Goal: Use online tool/utility: Utilize a website feature to perform a specific function

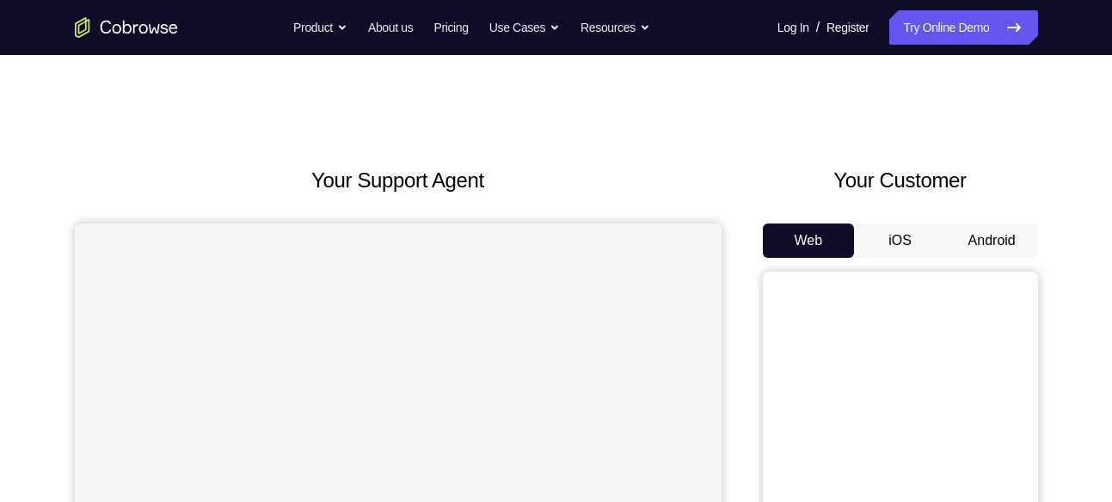
click at [959, 232] on button "Android" at bounding box center [992, 241] width 92 height 34
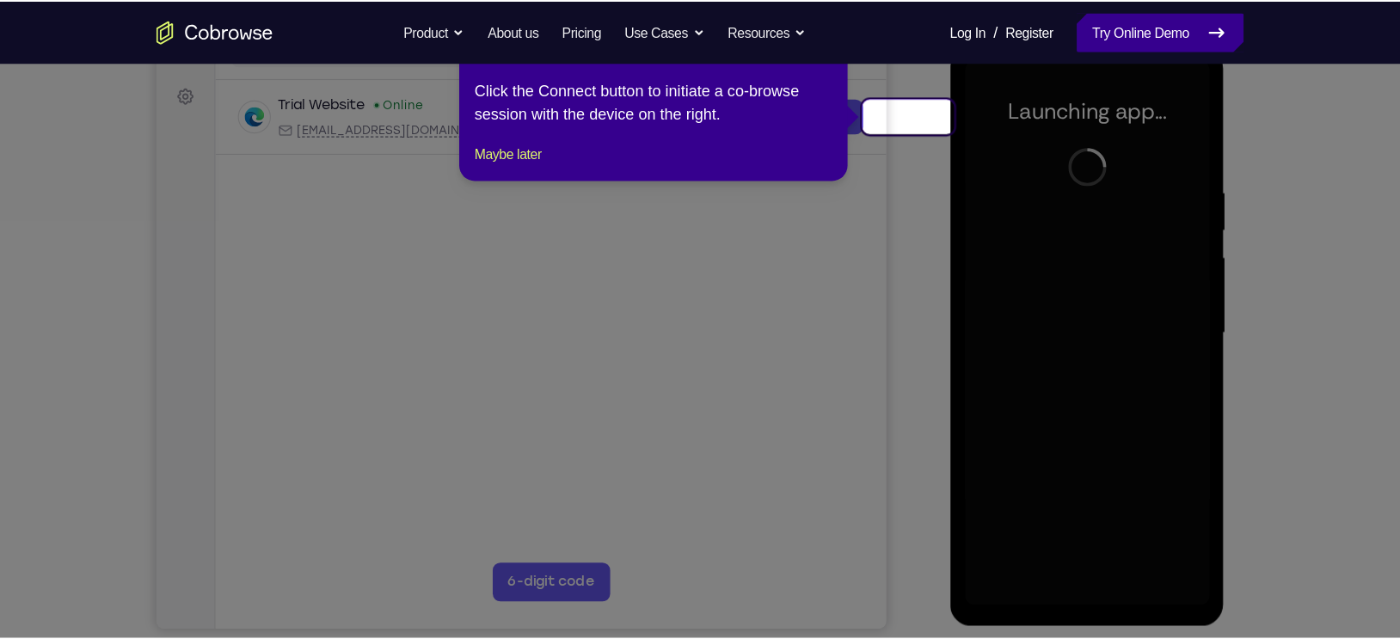
scroll to position [245, 0]
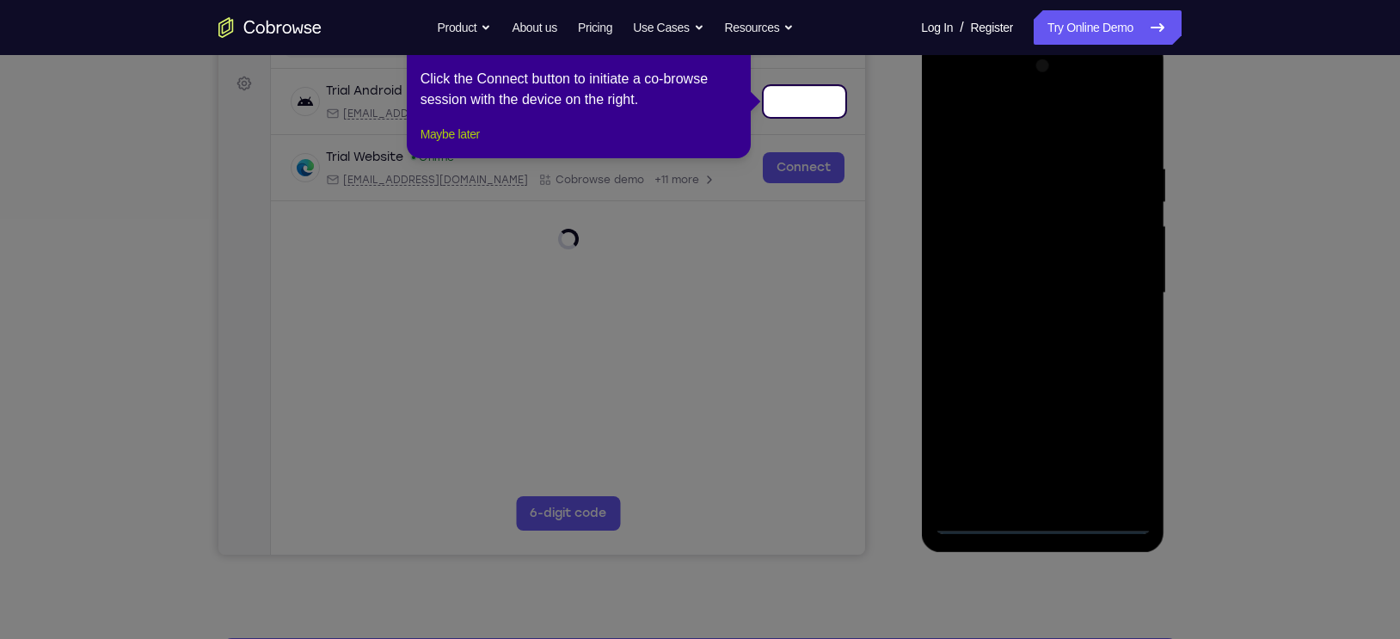
drag, startPoint x: 968, startPoint y: 21, endPoint x: 254, endPoint y: 175, distance: 730.6
click at [473, 144] on button "Maybe later" at bounding box center [449, 134] width 59 height 21
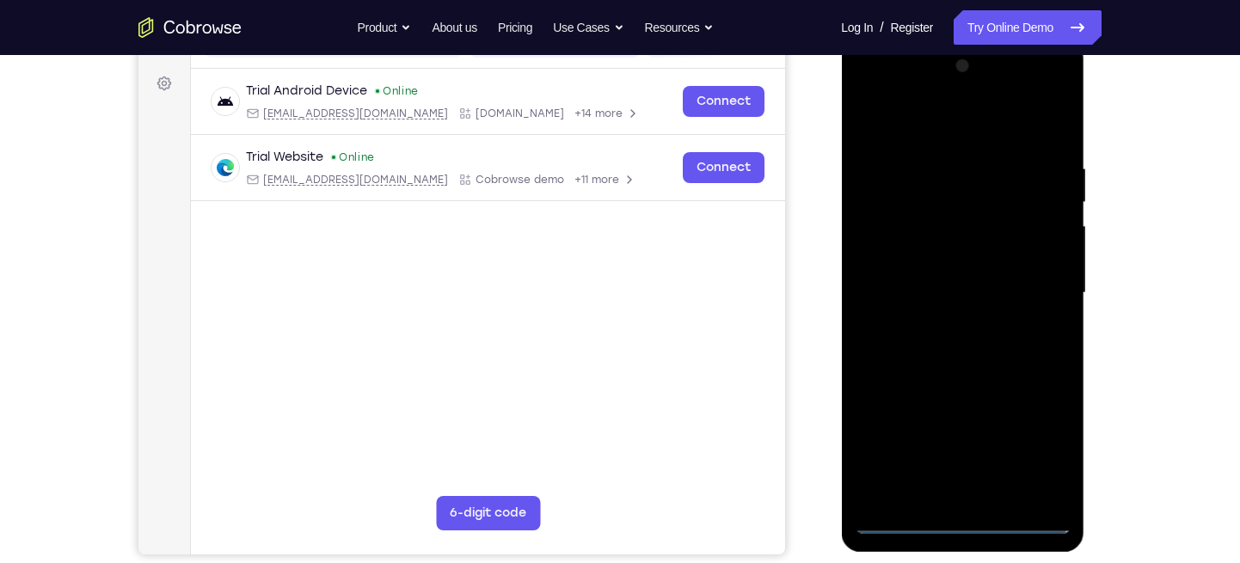
click at [962, 501] on div at bounding box center [962, 292] width 217 height 481
click at [959, 501] on div at bounding box center [962, 292] width 217 height 481
click at [1043, 450] on div at bounding box center [962, 292] width 217 height 481
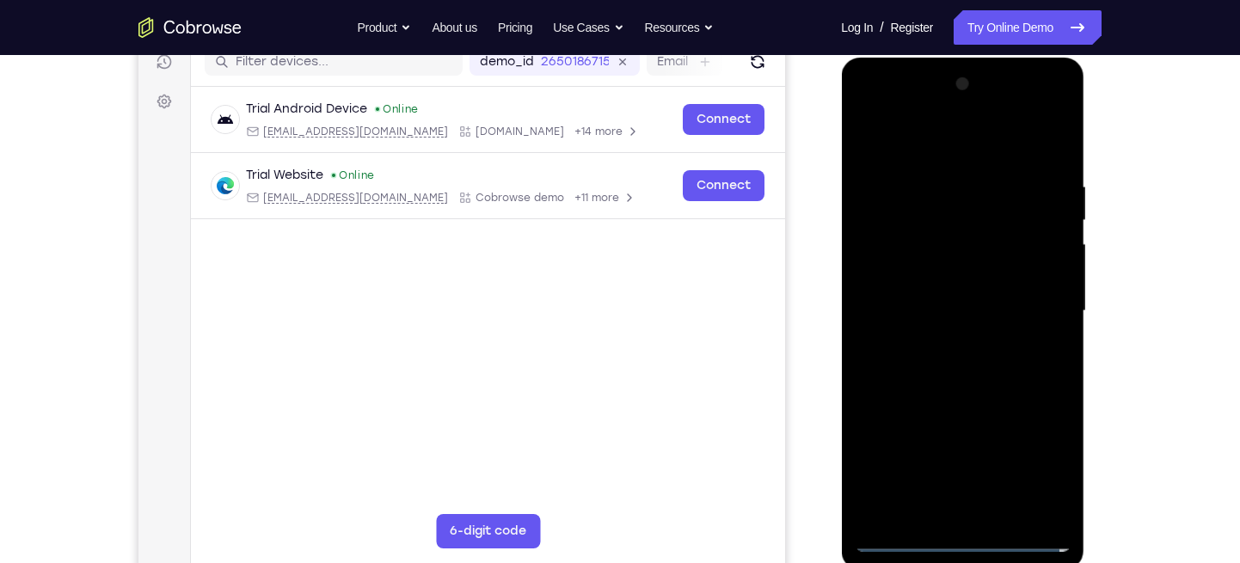
scroll to position [226, 0]
click at [866, 106] on div at bounding box center [962, 311] width 217 height 481
click at [1028, 310] on div at bounding box center [962, 311] width 217 height 481
click at [941, 345] on div at bounding box center [962, 311] width 217 height 481
click at [970, 290] on div at bounding box center [962, 311] width 217 height 481
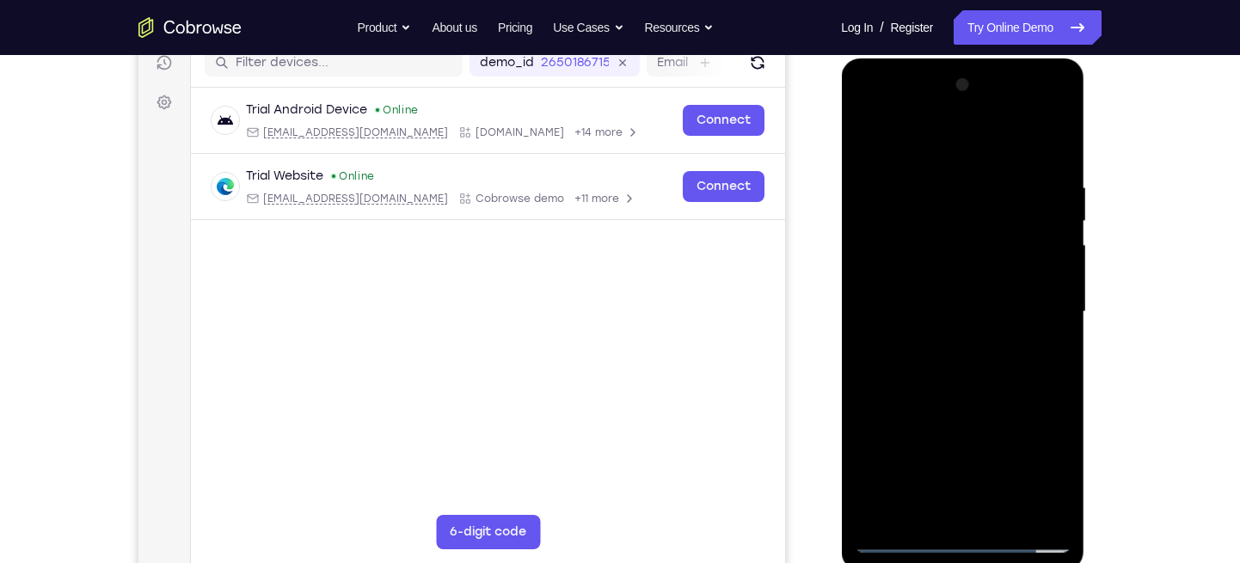
click at [1051, 501] on div at bounding box center [962, 311] width 217 height 481
click at [1037, 313] on div at bounding box center [962, 311] width 217 height 481
click at [965, 304] on div at bounding box center [962, 311] width 217 height 481
click at [978, 306] on div at bounding box center [962, 311] width 217 height 481
click at [1048, 165] on div at bounding box center [962, 311] width 217 height 481
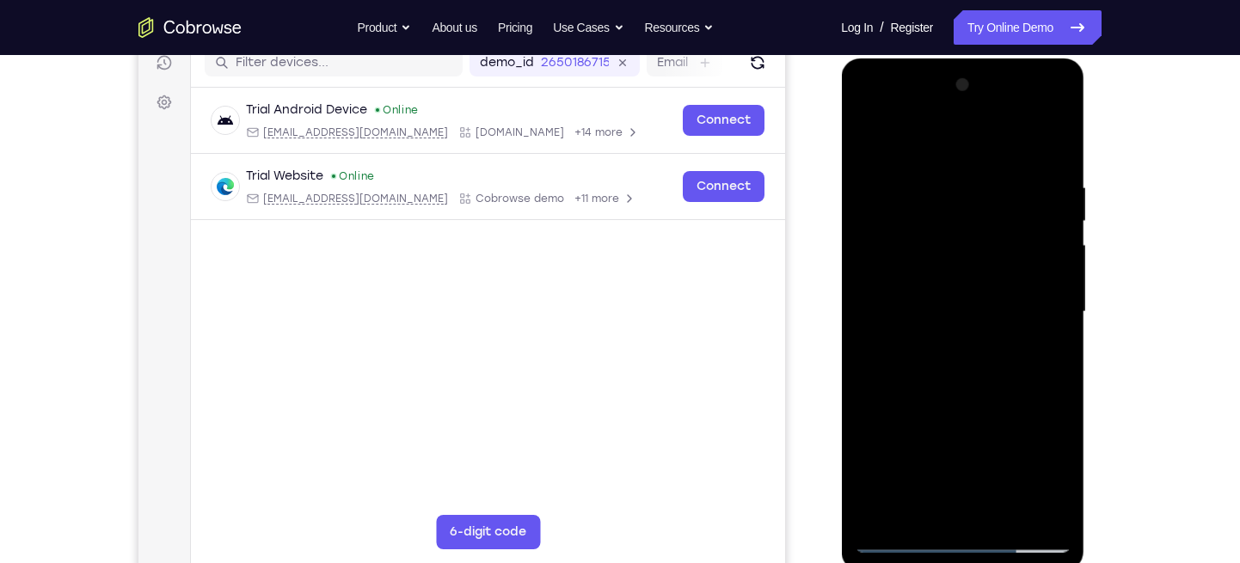
click at [923, 175] on div at bounding box center [962, 311] width 217 height 481
click at [1032, 501] on div at bounding box center [962, 311] width 217 height 481
click at [1008, 146] on div at bounding box center [962, 311] width 217 height 481
click at [1046, 143] on div at bounding box center [962, 311] width 217 height 481
click at [1056, 138] on div at bounding box center [962, 311] width 217 height 481
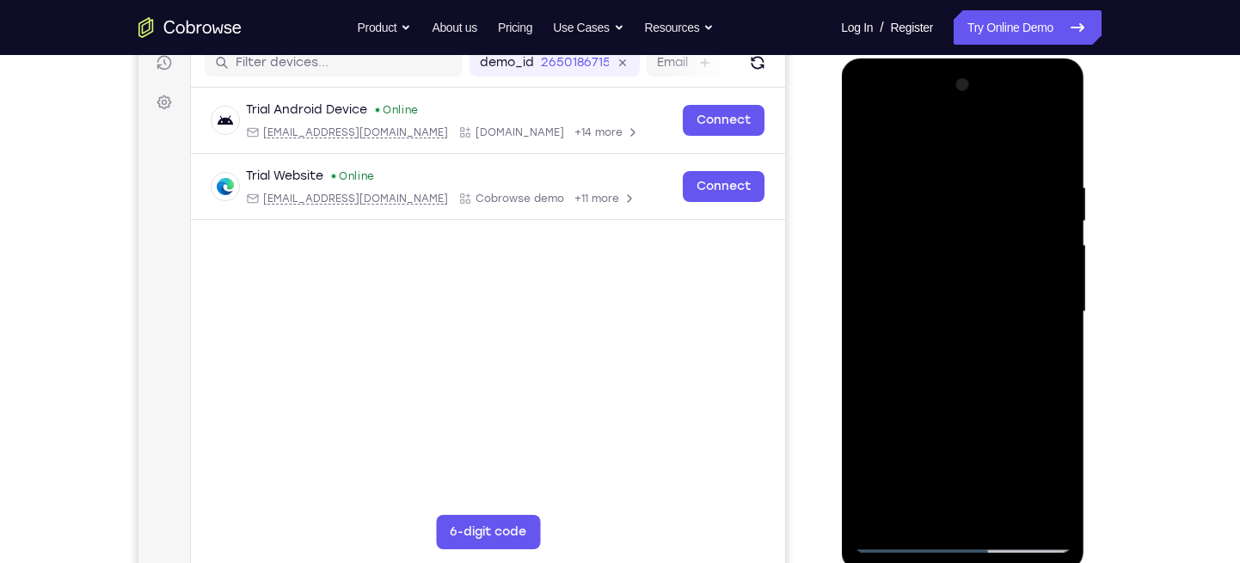
click at [867, 138] on div at bounding box center [962, 311] width 217 height 481
click at [1000, 501] on div at bounding box center [962, 311] width 217 height 481
click at [971, 396] on div at bounding box center [962, 311] width 217 height 481
click at [965, 303] on div at bounding box center [962, 311] width 217 height 481
click at [912, 501] on div at bounding box center [962, 311] width 217 height 481
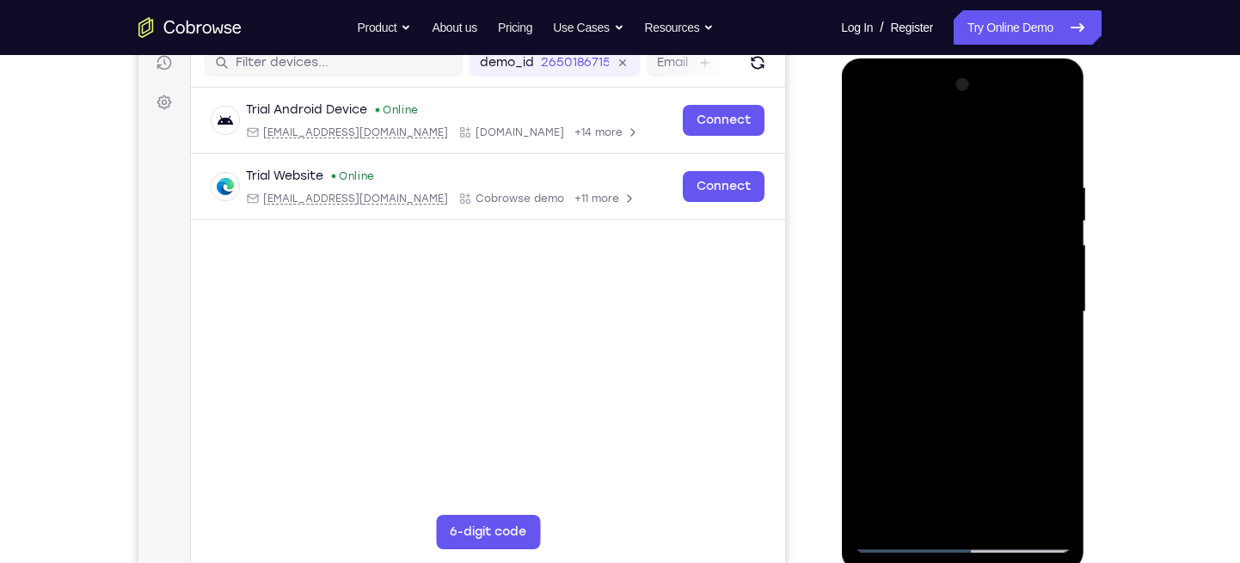
click at [990, 381] on div at bounding box center [962, 311] width 217 height 481
click at [916, 183] on div at bounding box center [962, 311] width 217 height 481
click at [923, 191] on div at bounding box center [962, 311] width 217 height 481
click at [964, 196] on div at bounding box center [962, 311] width 217 height 481
click at [863, 119] on div at bounding box center [962, 311] width 217 height 481
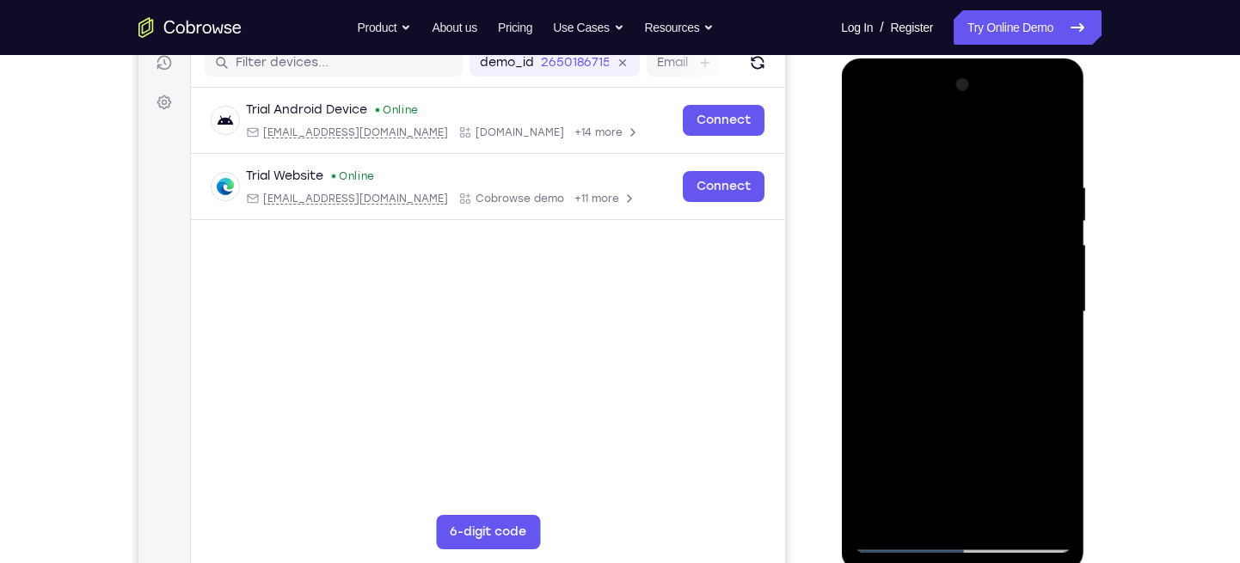
click at [937, 501] on div at bounding box center [962, 311] width 217 height 481
click at [1057, 112] on div at bounding box center [962, 311] width 217 height 481
click at [1033, 501] on div at bounding box center [962, 311] width 217 height 481
click at [1054, 109] on div at bounding box center [962, 311] width 217 height 481
click at [867, 211] on div at bounding box center [962, 311] width 217 height 481
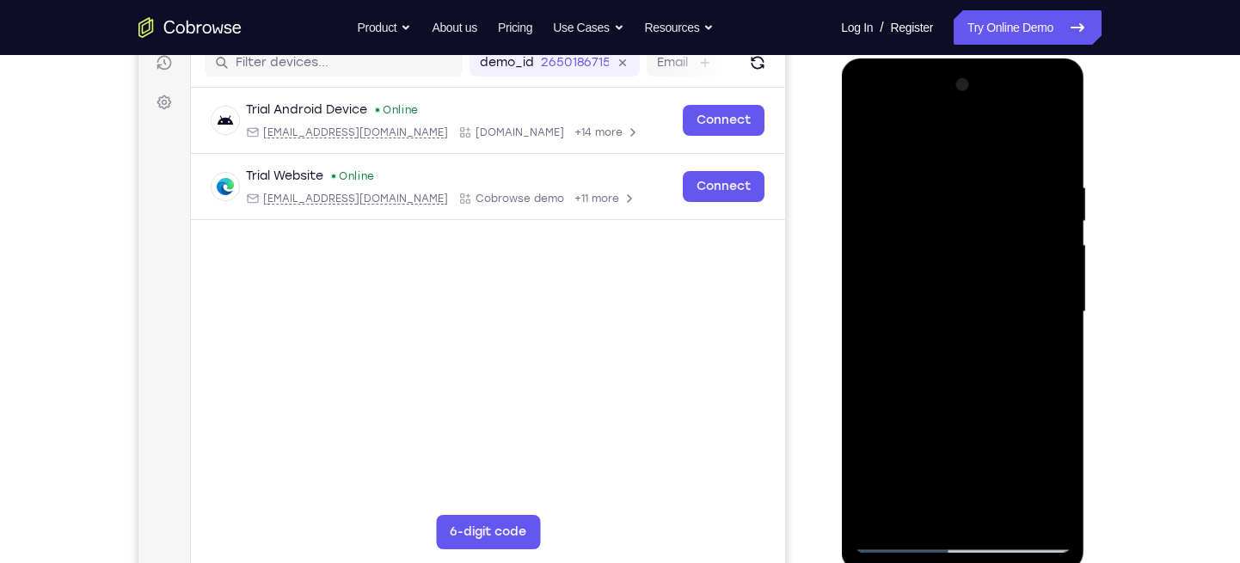
click at [1057, 107] on div at bounding box center [962, 311] width 217 height 481
click at [867, 109] on div at bounding box center [962, 311] width 217 height 481
click at [867, 110] on div at bounding box center [962, 311] width 217 height 481
click at [963, 442] on div at bounding box center [962, 311] width 217 height 481
click at [992, 442] on div at bounding box center [962, 311] width 217 height 481
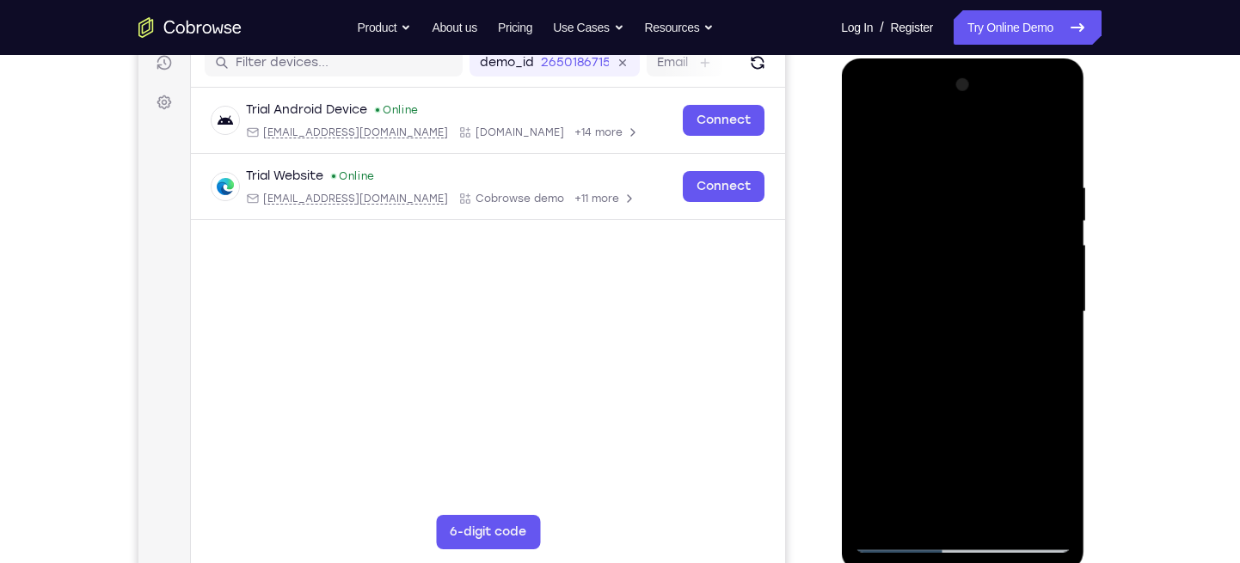
click at [960, 442] on div at bounding box center [962, 311] width 217 height 481
click at [965, 501] on div at bounding box center [962, 311] width 217 height 481
click at [938, 416] on div at bounding box center [962, 311] width 217 height 481
click at [963, 441] on div at bounding box center [962, 311] width 217 height 481
click at [978, 450] on div at bounding box center [962, 311] width 217 height 481
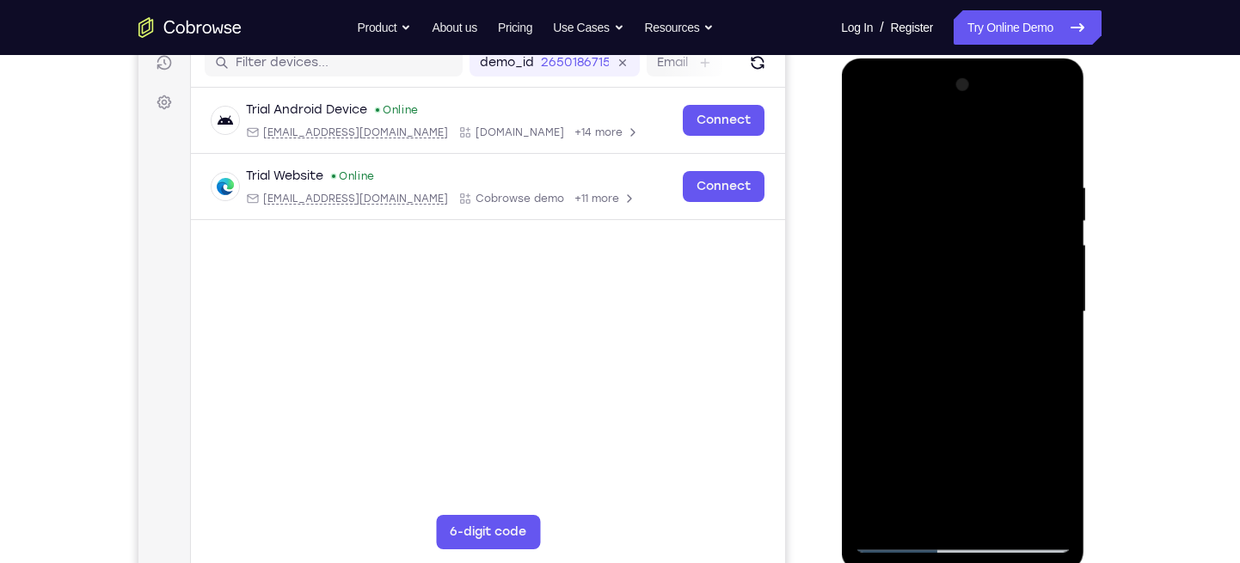
click at [1039, 417] on div at bounding box center [962, 311] width 217 height 481
click at [972, 501] on div at bounding box center [962, 311] width 217 height 481
click at [1017, 445] on div at bounding box center [962, 311] width 217 height 481
click at [1003, 444] on div at bounding box center [962, 311] width 217 height 481
click at [966, 501] on div at bounding box center [962, 311] width 217 height 481
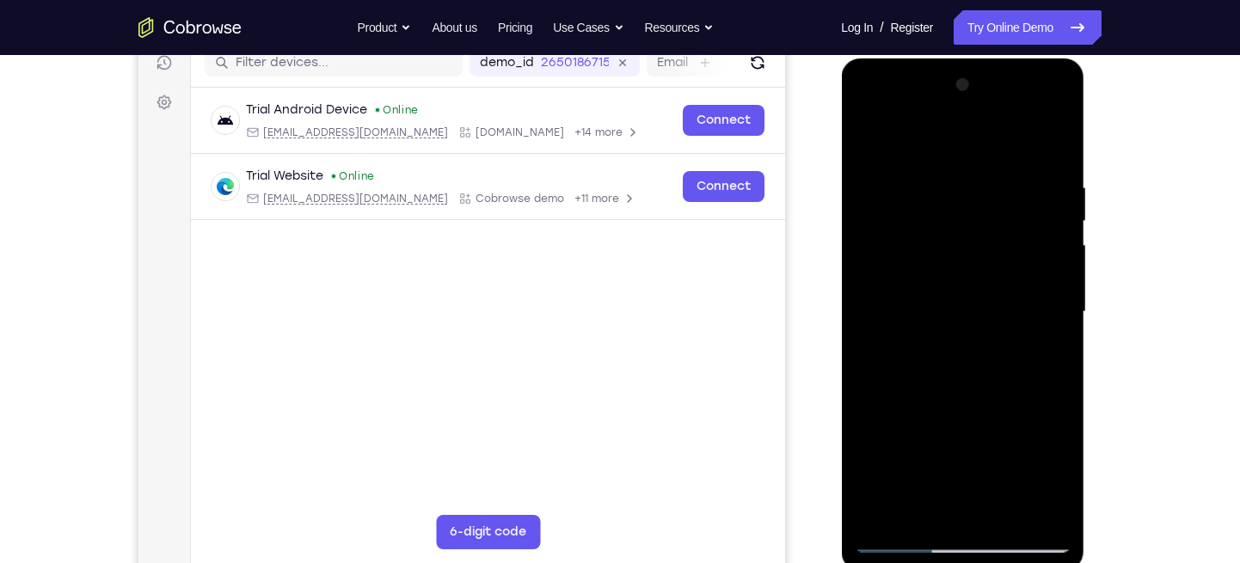
click at [961, 449] on div at bounding box center [962, 311] width 217 height 481
click at [944, 445] on div at bounding box center [962, 311] width 217 height 481
click at [965, 444] on div at bounding box center [962, 311] width 217 height 481
click at [920, 447] on div at bounding box center [962, 311] width 217 height 481
click at [1041, 351] on div at bounding box center [962, 311] width 217 height 481
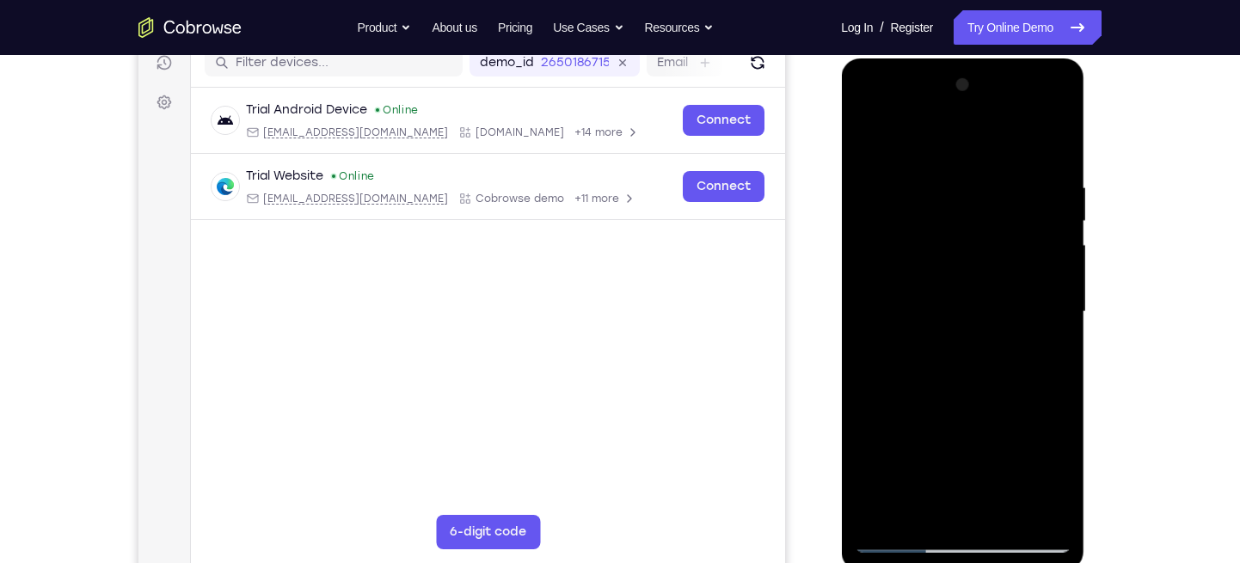
click at [871, 140] on div at bounding box center [962, 311] width 217 height 481
drag, startPoint x: 923, startPoint y: 320, endPoint x: 939, endPoint y: 254, distance: 67.1
click at [939, 254] on div at bounding box center [962, 311] width 217 height 481
click at [990, 398] on div at bounding box center [962, 311] width 217 height 481
click at [952, 501] on div at bounding box center [962, 311] width 217 height 481
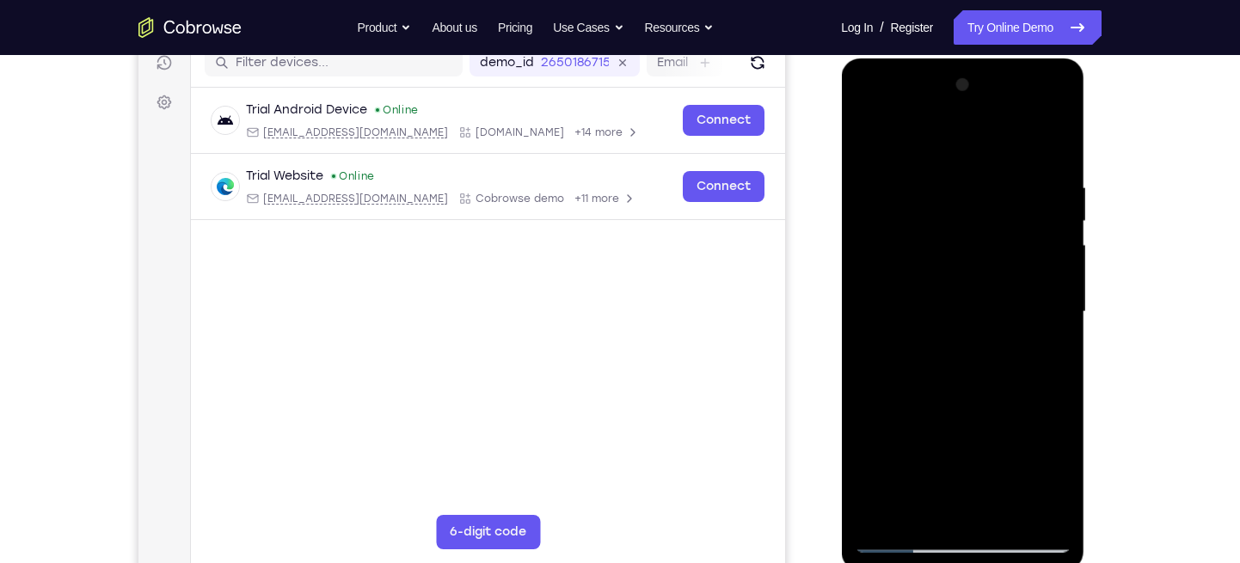
click at [961, 449] on div at bounding box center [962, 311] width 217 height 481
click at [1039, 452] on div at bounding box center [962, 311] width 217 height 481
click at [978, 444] on div at bounding box center [962, 311] width 217 height 481
click at [922, 479] on div at bounding box center [962, 311] width 217 height 481
click at [975, 501] on div at bounding box center [962, 311] width 217 height 481
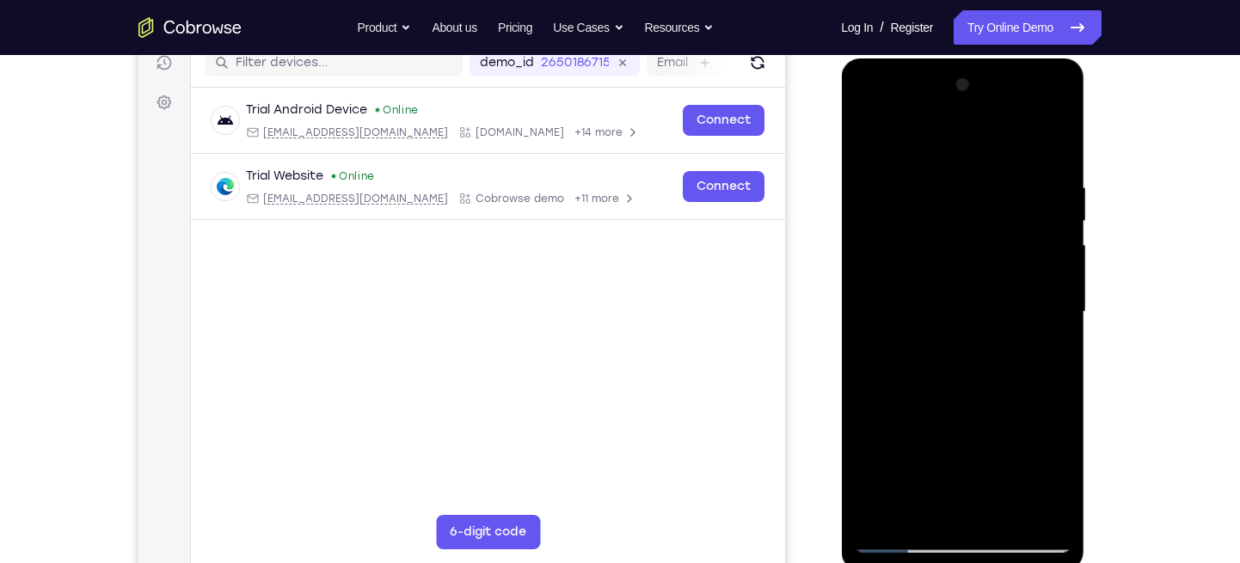
click at [922, 447] on div at bounding box center [962, 311] width 217 height 481
click at [1034, 439] on div at bounding box center [962, 311] width 217 height 481
click at [982, 444] on div at bounding box center [962, 311] width 217 height 481
click at [965, 382] on div at bounding box center [962, 311] width 217 height 481
click at [904, 449] on div at bounding box center [962, 311] width 217 height 481
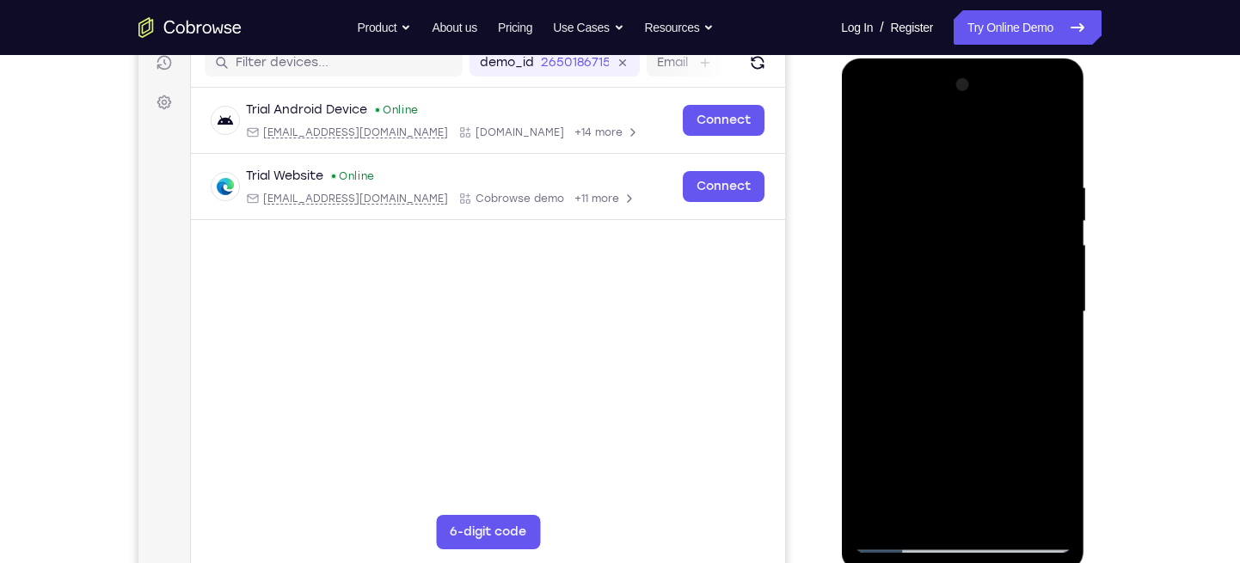
click at [923, 482] on div at bounding box center [962, 311] width 217 height 481
click at [979, 484] on div at bounding box center [962, 311] width 217 height 481
click at [1033, 414] on div at bounding box center [962, 311] width 217 height 481
click at [905, 450] on div at bounding box center [962, 311] width 217 height 481
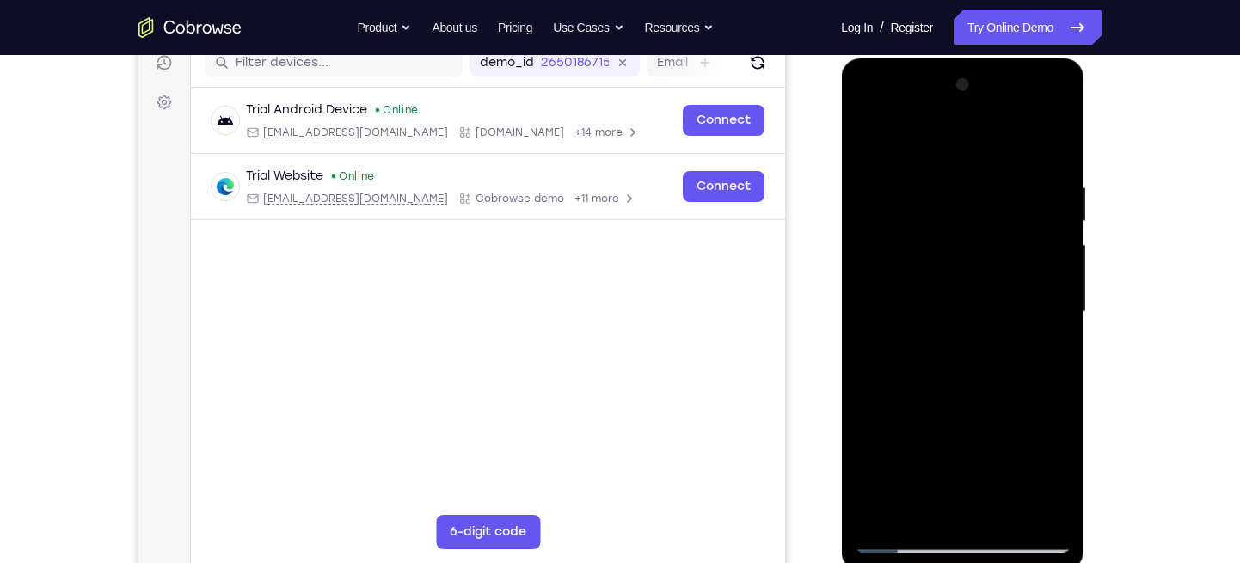
click at [1038, 353] on div at bounding box center [962, 311] width 217 height 481
click at [866, 142] on div at bounding box center [962, 311] width 217 height 481
click at [958, 476] on div at bounding box center [962, 311] width 217 height 481
click at [948, 501] on div at bounding box center [962, 311] width 217 height 481
click at [959, 445] on div at bounding box center [962, 311] width 217 height 481
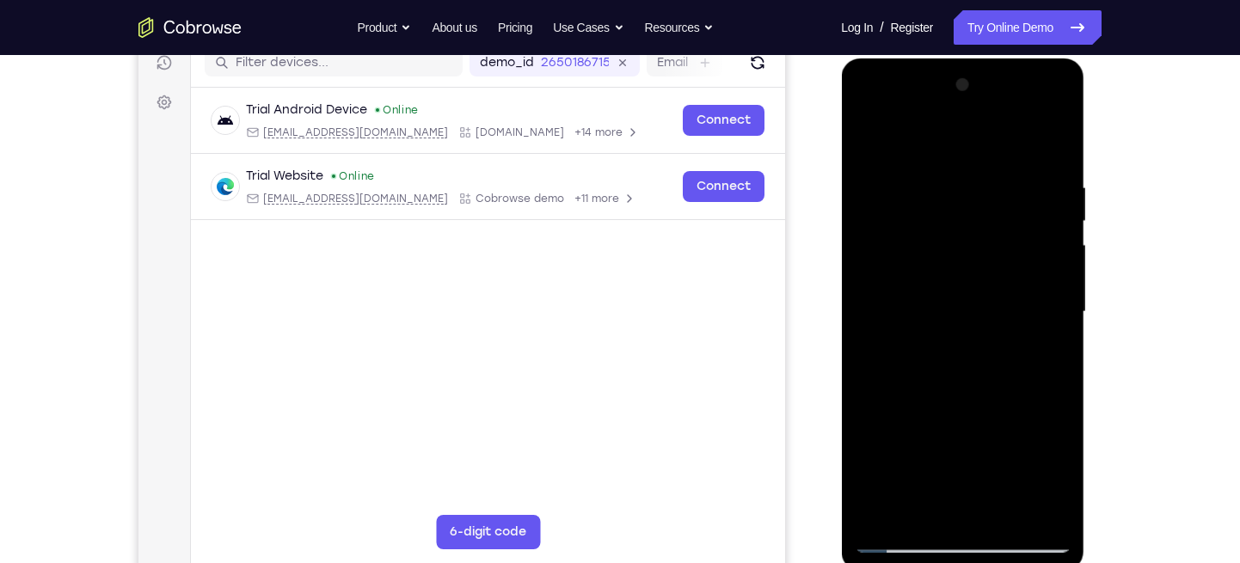
click at [944, 445] on div at bounding box center [962, 311] width 217 height 481
click at [1040, 459] on div at bounding box center [962, 311] width 217 height 481
click at [940, 449] on div at bounding box center [962, 311] width 217 height 481
click at [905, 450] on div at bounding box center [962, 311] width 217 height 481
click at [996, 414] on div at bounding box center [962, 311] width 217 height 481
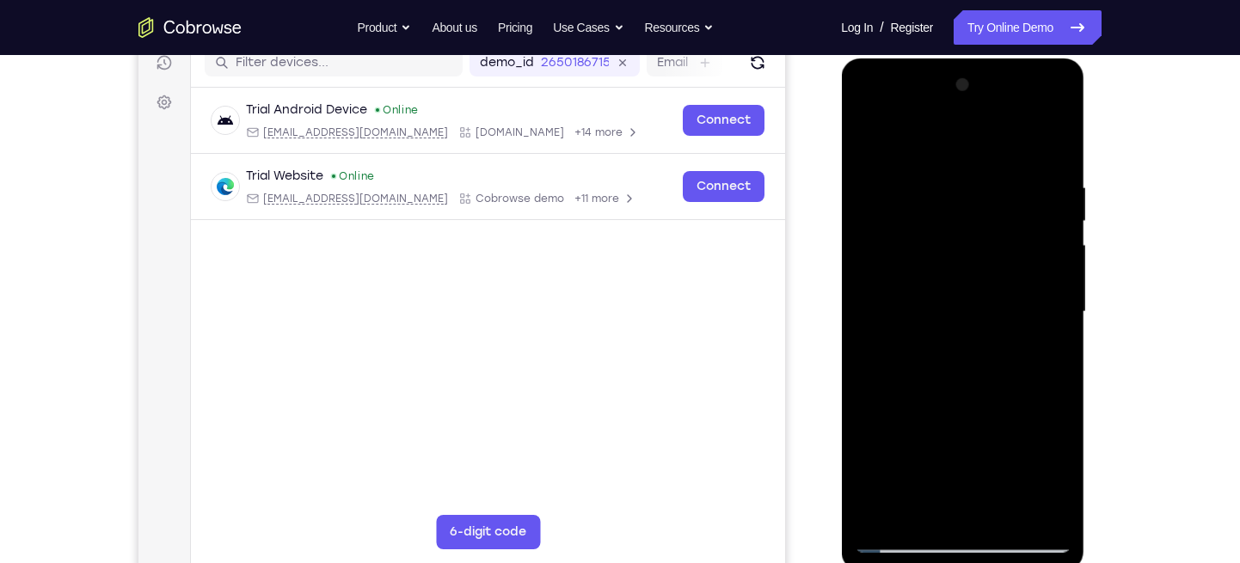
click at [1043, 356] on div at bounding box center [962, 311] width 217 height 481
click at [867, 138] on div at bounding box center [962, 311] width 217 height 481
drag, startPoint x: 995, startPoint y: 236, endPoint x: 888, endPoint y: 233, distance: 106.6
click at [888, 233] on div at bounding box center [962, 311] width 217 height 481
click at [958, 356] on div at bounding box center [962, 311] width 217 height 481
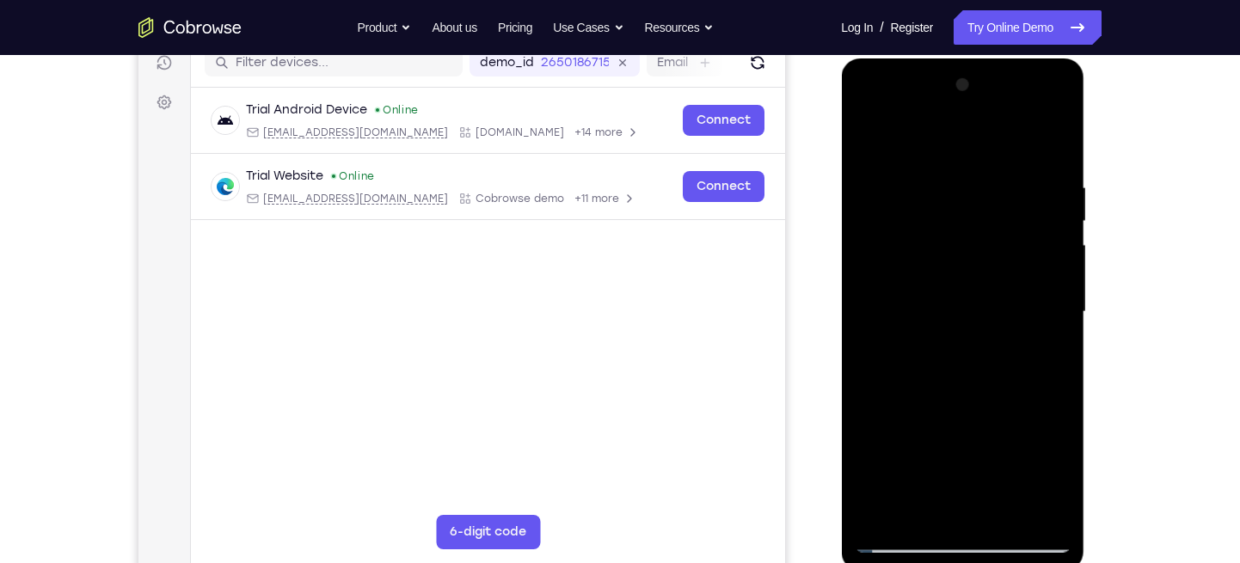
click at [943, 501] on div at bounding box center [962, 311] width 217 height 481
click at [979, 411] on div at bounding box center [962, 311] width 217 height 481
click at [960, 445] on div at bounding box center [962, 311] width 217 height 481
click at [1039, 477] on div at bounding box center [962, 311] width 217 height 481
click at [906, 442] on div at bounding box center [962, 311] width 217 height 481
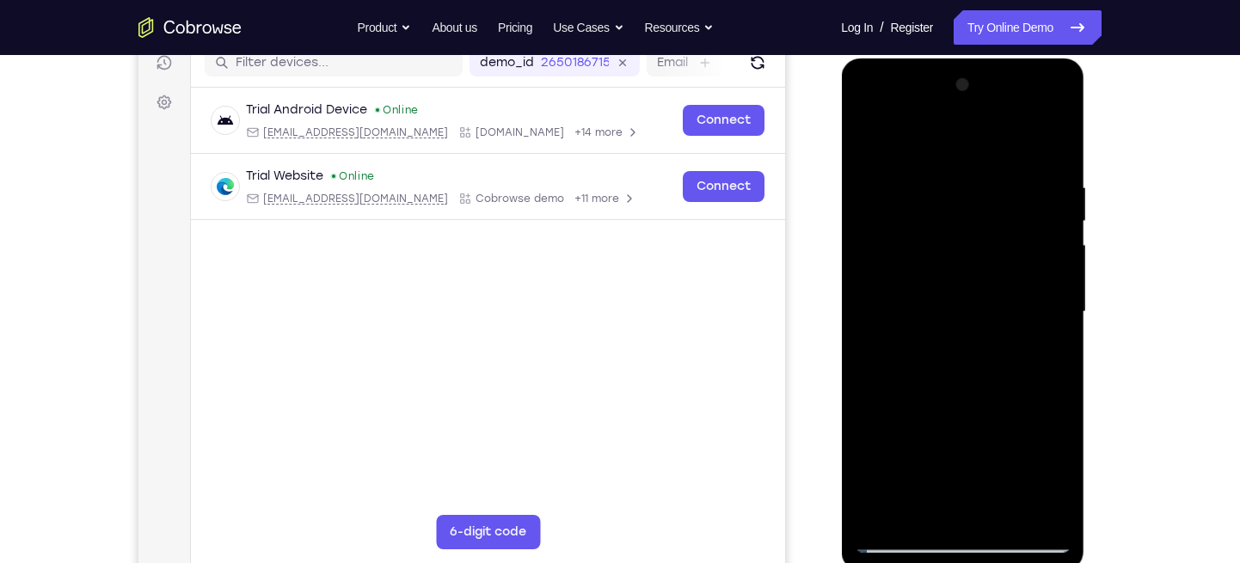
click at [949, 501] on div at bounding box center [962, 311] width 217 height 481
click at [921, 441] on div at bounding box center [962, 311] width 217 height 481
click at [920, 407] on div at bounding box center [962, 311] width 217 height 481
click at [959, 438] on div at bounding box center [962, 311] width 217 height 481
click at [1051, 349] on div at bounding box center [962, 311] width 217 height 481
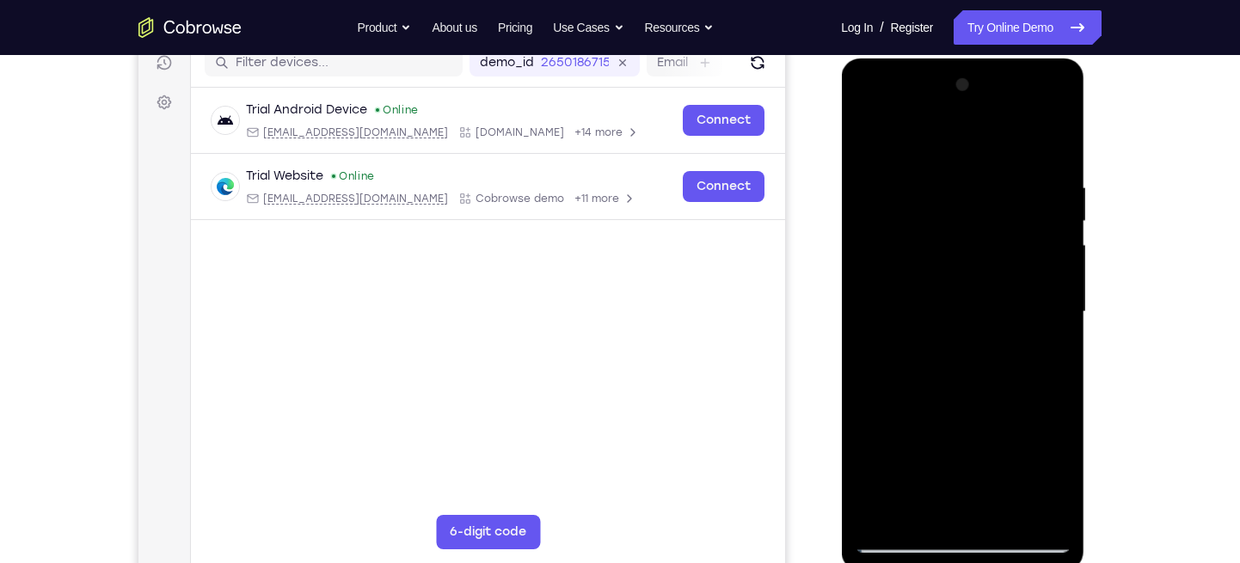
click at [869, 138] on div at bounding box center [962, 311] width 217 height 481
click at [868, 142] on div at bounding box center [962, 311] width 217 height 481
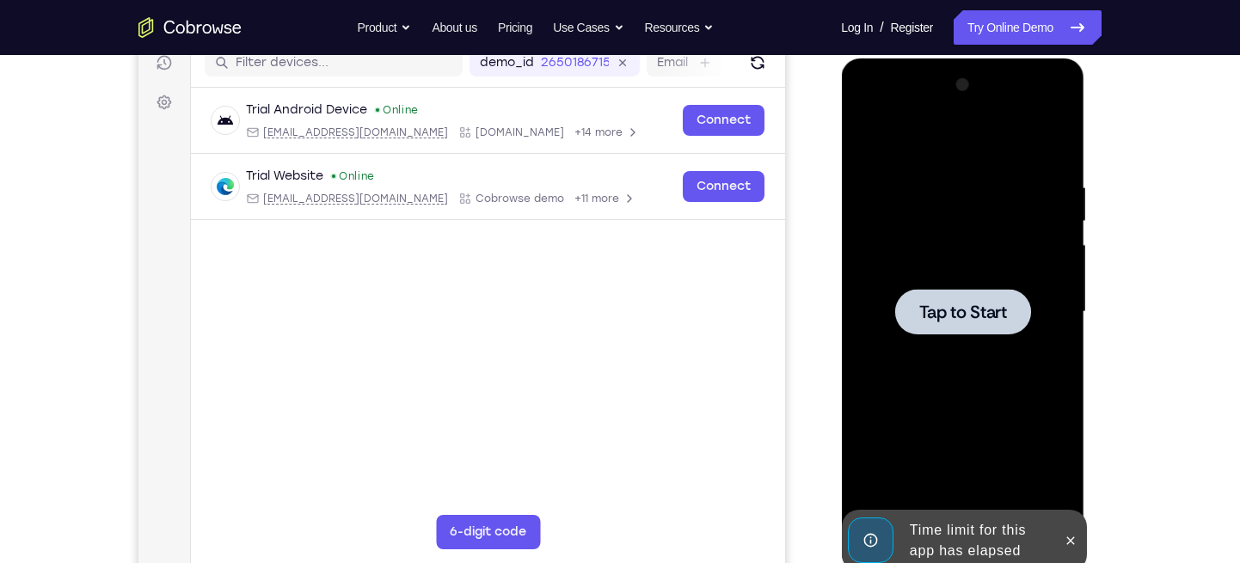
click at [987, 322] on div at bounding box center [962, 312] width 136 height 46
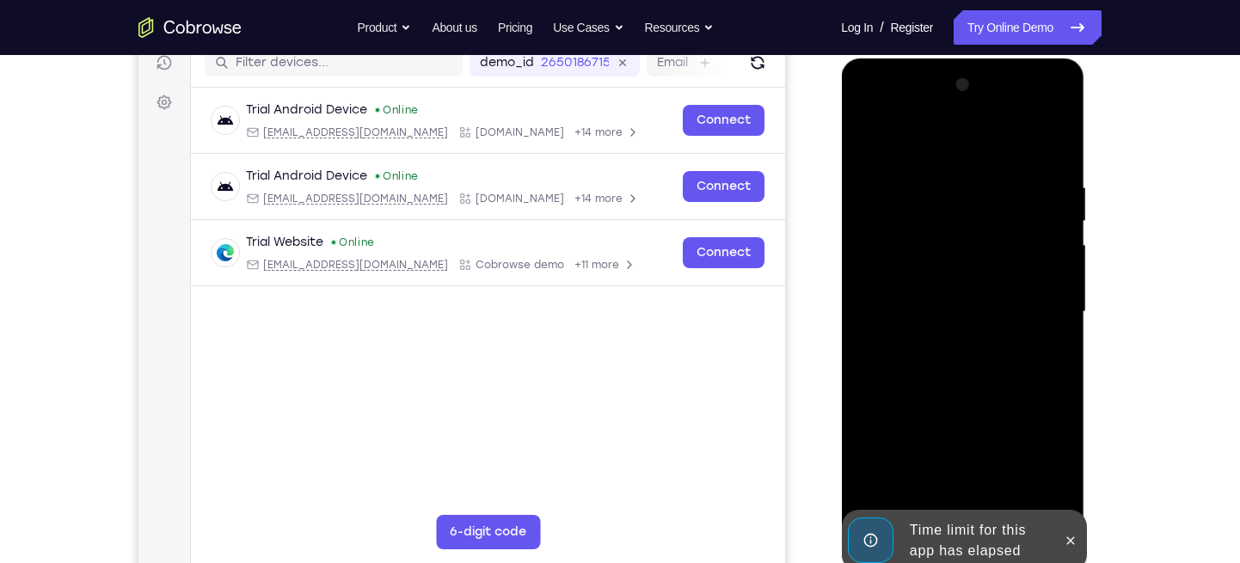
drag, startPoint x: 1069, startPoint y: 536, endPoint x: 502, endPoint y: 97, distance: 716.4
click at [841, 97] on html "Online web based iOS Simulators and Android Emulators. Run iPhone, iPad, Mobile…" at bounding box center [963, 316] width 245 height 516
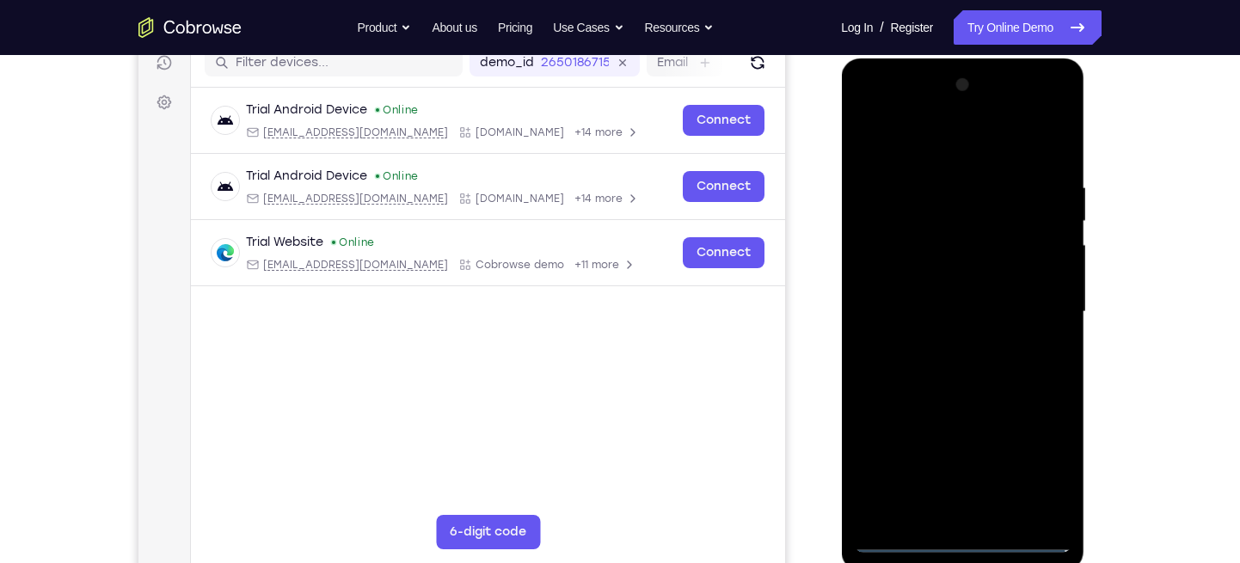
click at [959, 501] on div at bounding box center [962, 311] width 217 height 481
click at [1032, 465] on div at bounding box center [962, 311] width 217 height 481
click at [870, 107] on div at bounding box center [962, 311] width 217 height 481
click at [1034, 299] on div at bounding box center [962, 311] width 217 height 481
click at [944, 342] on div at bounding box center [962, 311] width 217 height 481
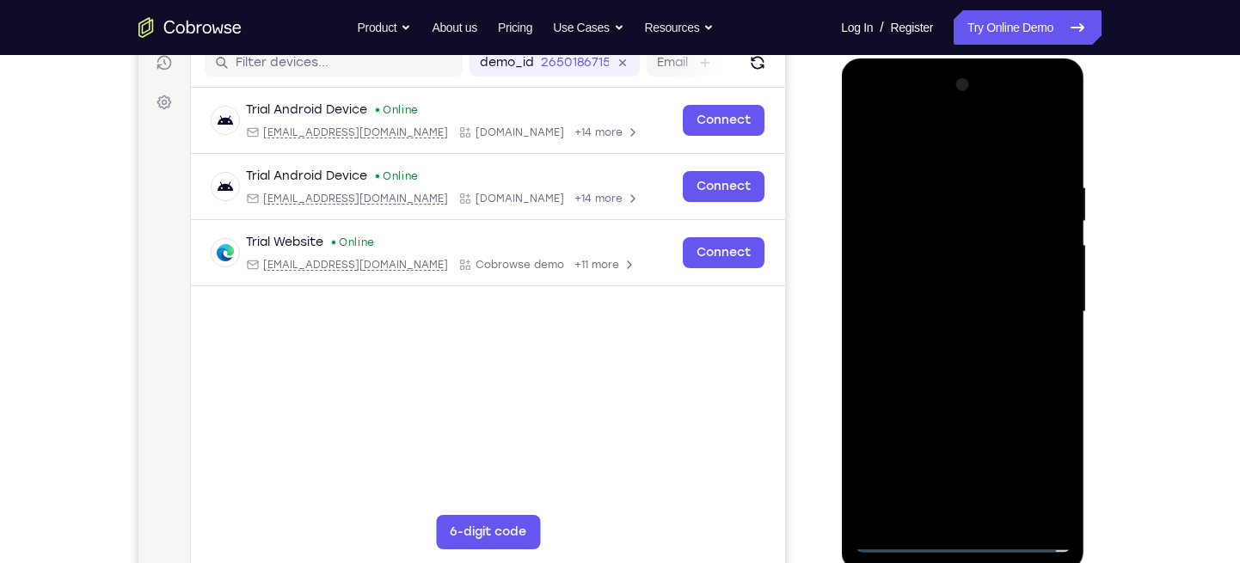
click at [975, 295] on div at bounding box center [962, 311] width 217 height 481
click at [1008, 304] on div at bounding box center [962, 311] width 217 height 481
click at [964, 366] on div at bounding box center [962, 311] width 217 height 481
click at [980, 353] on div at bounding box center [962, 311] width 217 height 481
click at [1044, 143] on div at bounding box center [962, 311] width 217 height 481
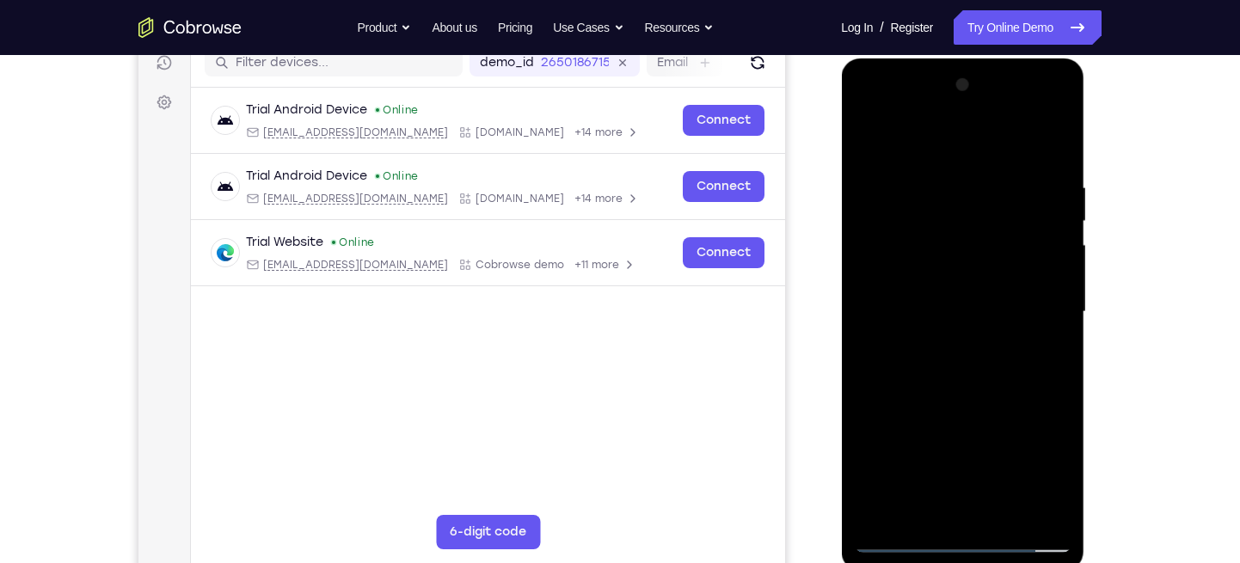
click at [1051, 174] on div at bounding box center [962, 311] width 217 height 481
click at [946, 371] on div at bounding box center [962, 311] width 217 height 481
click at [958, 501] on div at bounding box center [962, 311] width 217 height 481
click at [1049, 173] on div at bounding box center [962, 311] width 217 height 481
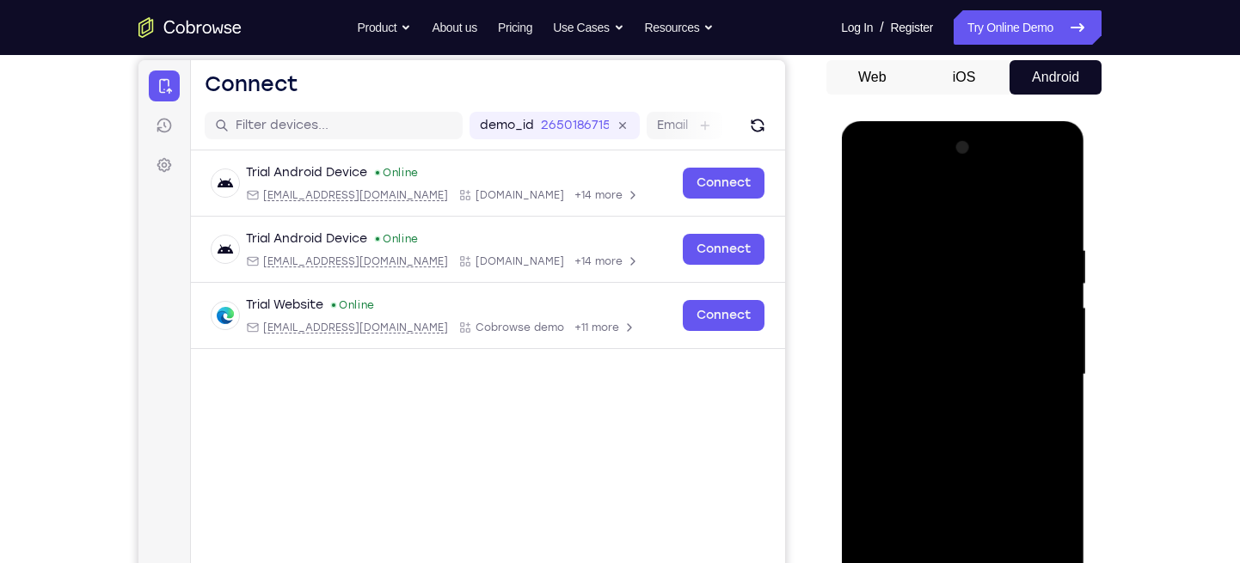
scroll to position [239, 0]
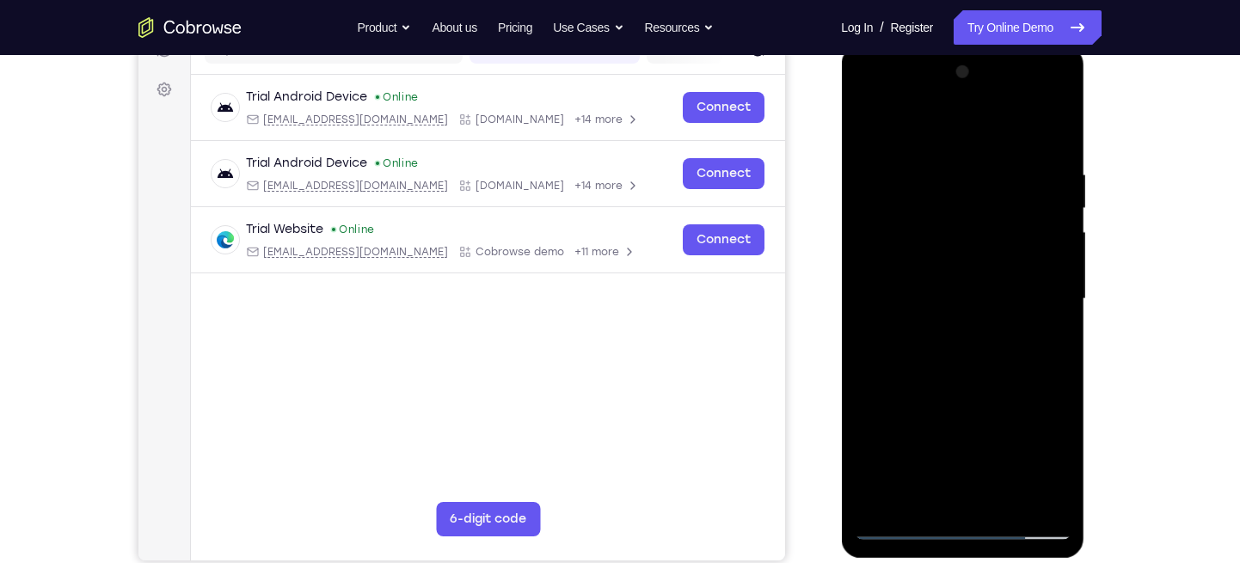
click at [902, 501] on div at bounding box center [962, 298] width 217 height 481
click at [946, 331] on div at bounding box center [962, 298] width 217 height 481
click at [1052, 156] on div at bounding box center [962, 298] width 217 height 481
click at [961, 285] on div at bounding box center [962, 298] width 217 height 481
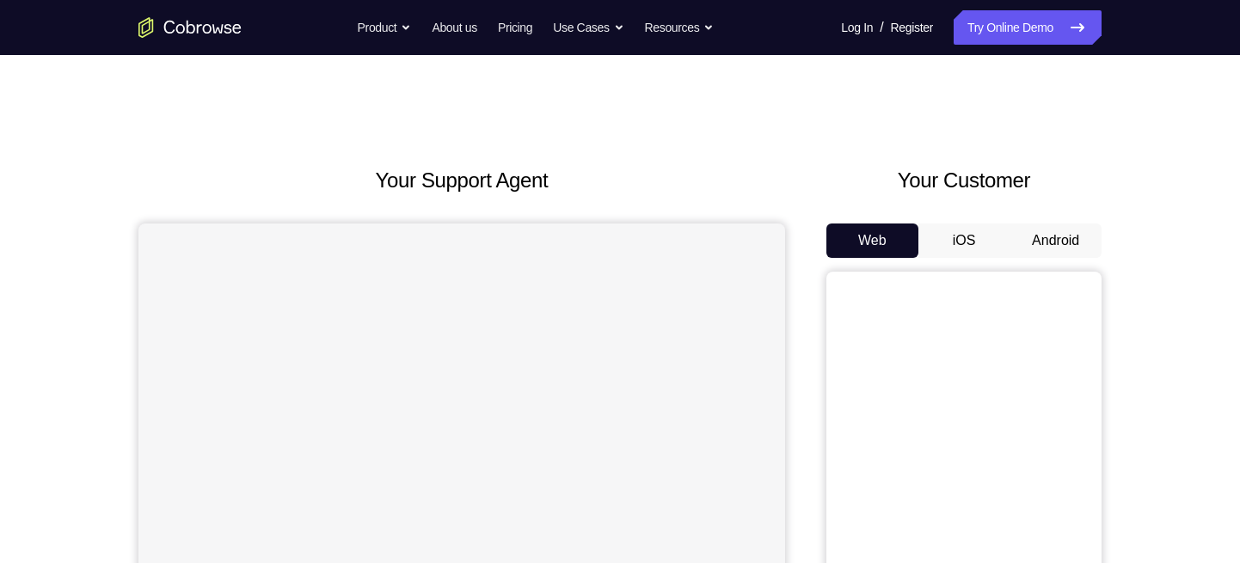
click at [1016, 39] on link "Try Online Demo" at bounding box center [1027, 27] width 148 height 34
click at [1043, 240] on button "Android" at bounding box center [1055, 241] width 92 height 34
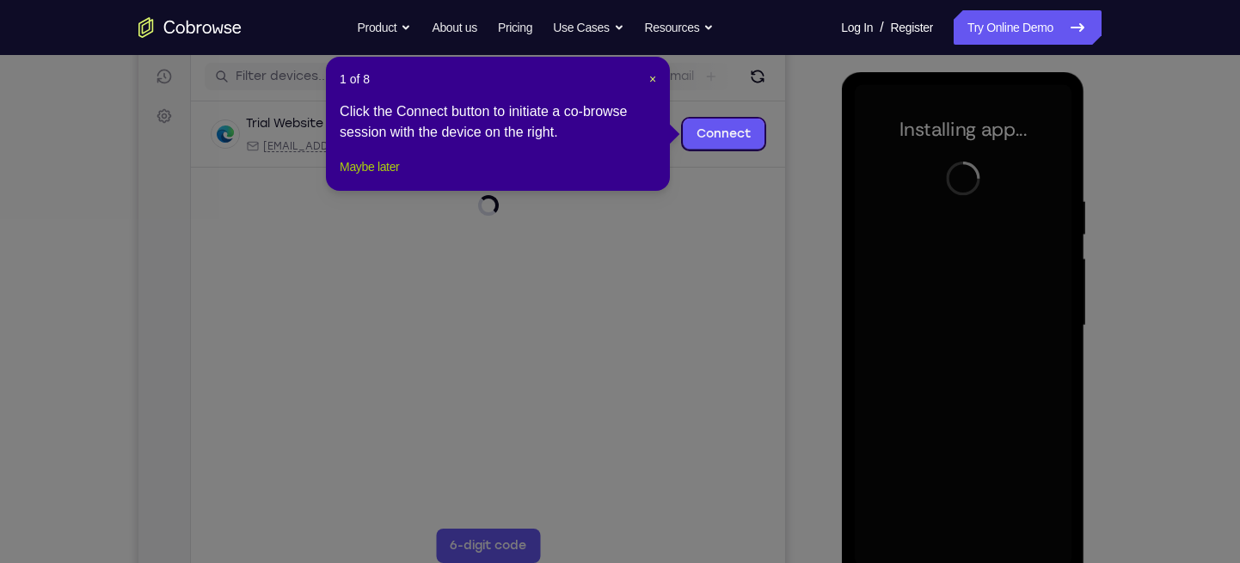
click at [381, 177] on button "Maybe later" at bounding box center [369, 166] width 59 height 21
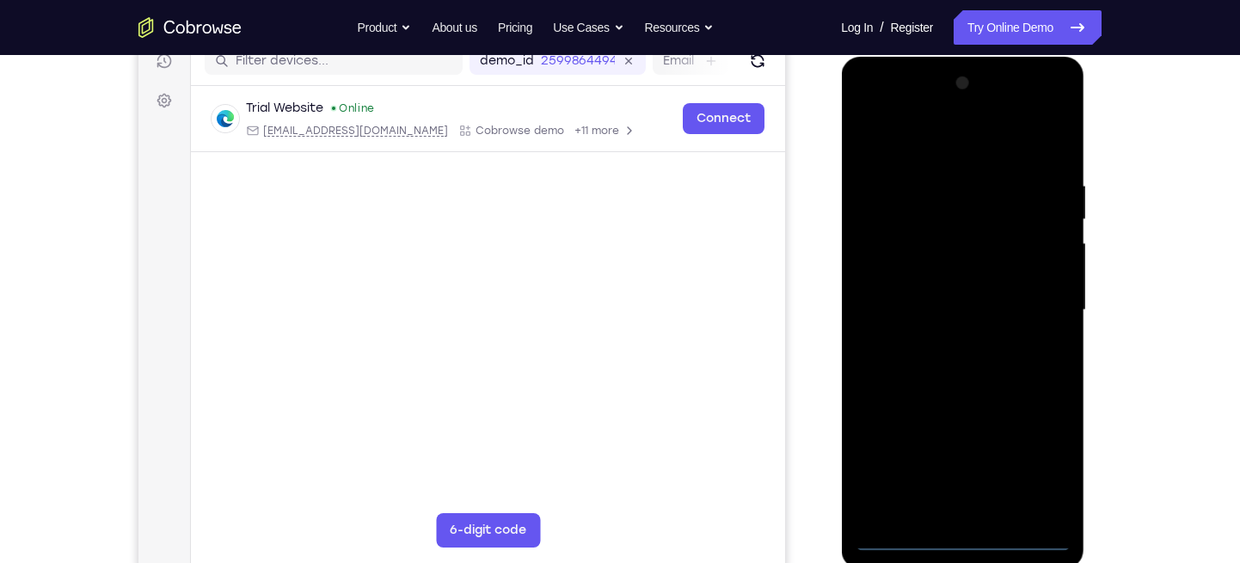
scroll to position [227, 0]
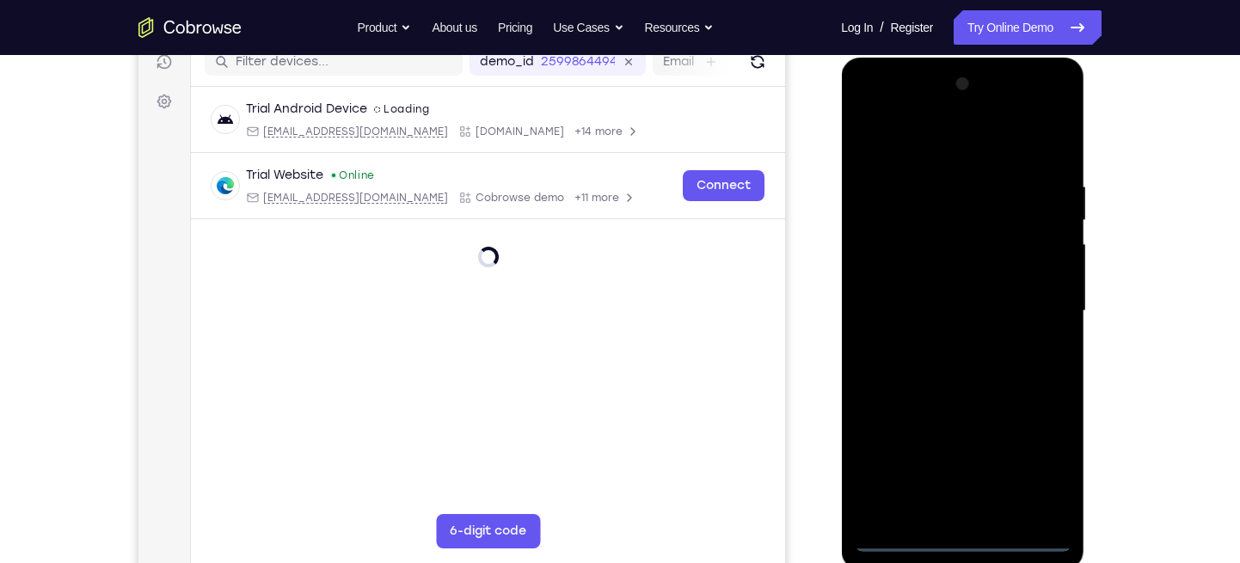
click at [965, 541] on div at bounding box center [962, 310] width 217 height 481
click at [1037, 456] on div at bounding box center [962, 310] width 217 height 481
click at [876, 108] on div at bounding box center [962, 310] width 217 height 481
click at [1040, 298] on div at bounding box center [962, 310] width 217 height 481
click at [943, 341] on div at bounding box center [962, 310] width 217 height 481
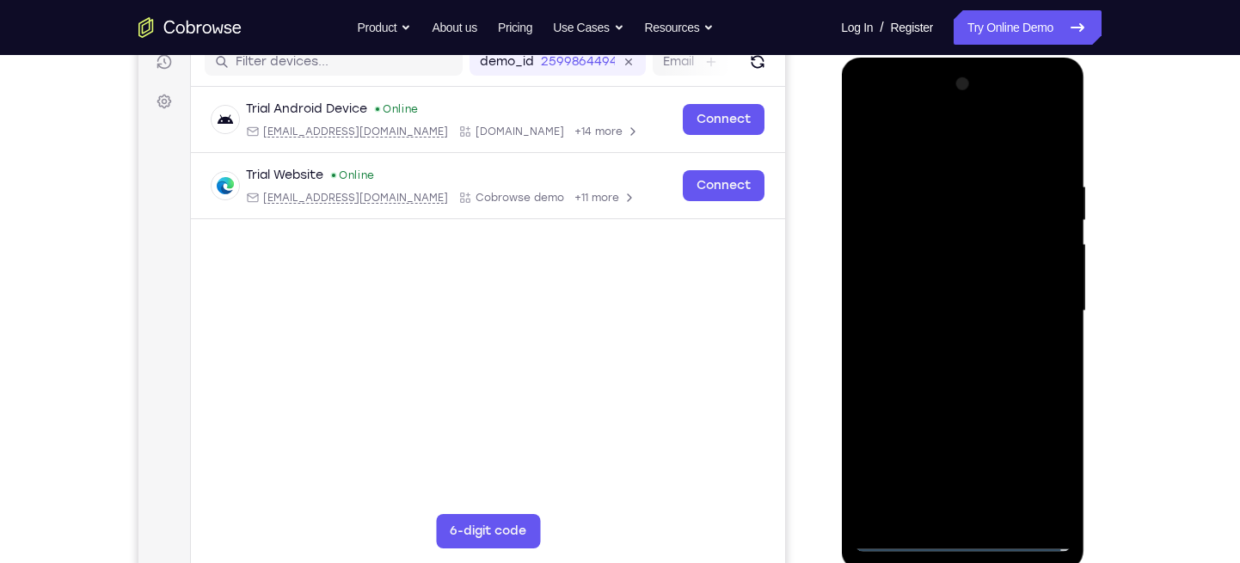
click at [955, 290] on div at bounding box center [962, 310] width 217 height 481
click at [959, 305] on div at bounding box center [962, 310] width 217 height 481
click at [1060, 518] on div at bounding box center [962, 310] width 217 height 481
click at [1054, 164] on div at bounding box center [962, 310] width 217 height 481
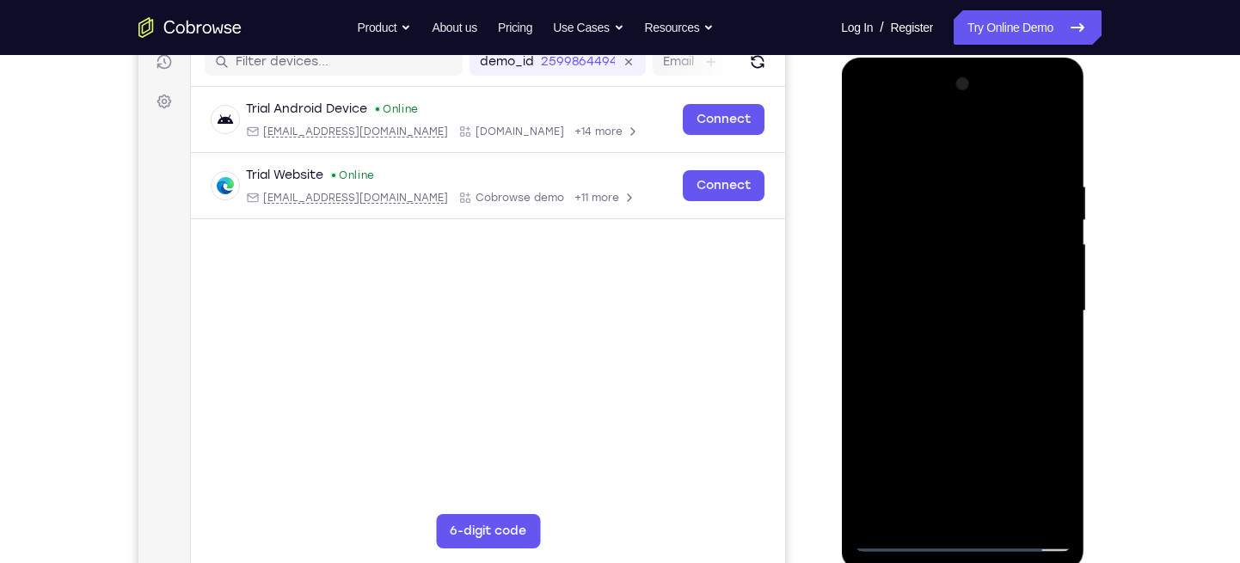
click at [1038, 139] on div at bounding box center [962, 310] width 217 height 481
click at [934, 174] on div at bounding box center [962, 310] width 217 height 481
click at [1029, 505] on div at bounding box center [962, 310] width 217 height 481
click at [1029, 511] on div at bounding box center [962, 310] width 217 height 481
click at [1052, 138] on div at bounding box center [962, 310] width 217 height 481
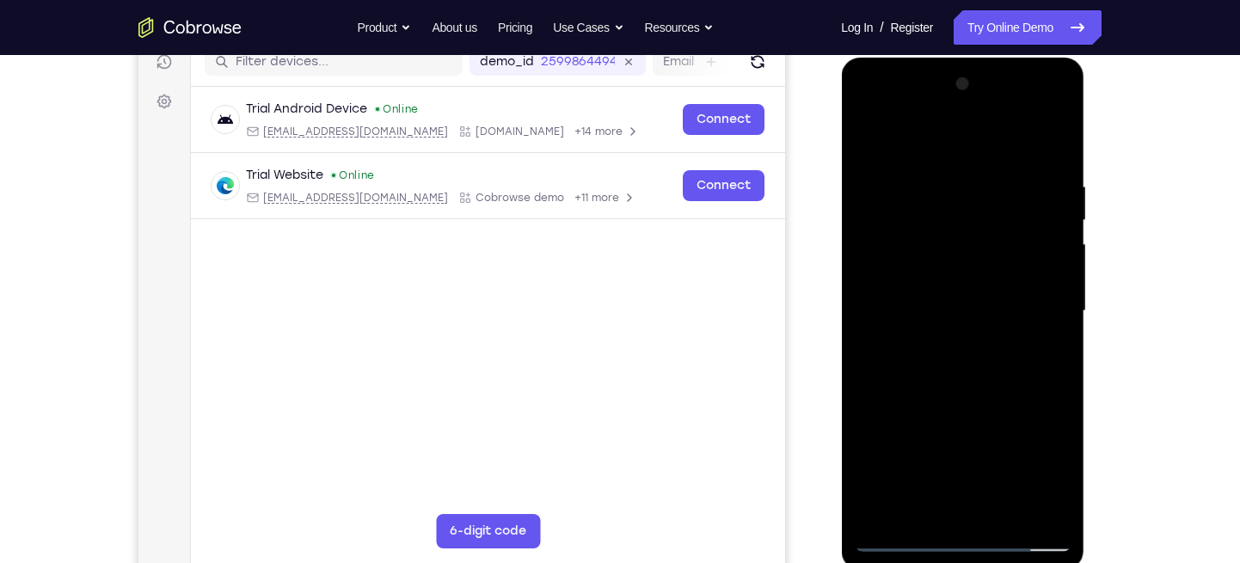
click at [1047, 182] on div at bounding box center [962, 310] width 217 height 481
click at [1028, 513] on div at bounding box center [962, 310] width 217 height 481
click at [1045, 143] on div at bounding box center [962, 310] width 217 height 481
click at [1001, 511] on div at bounding box center [962, 310] width 217 height 481
click at [968, 397] on div at bounding box center [962, 310] width 217 height 481
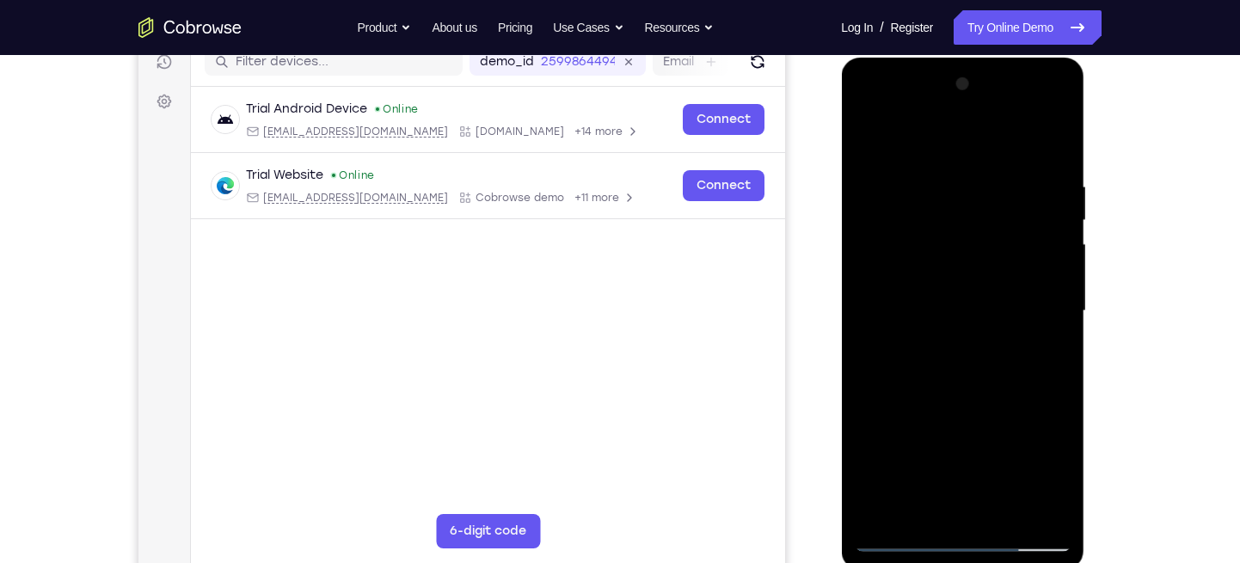
click at [956, 459] on div at bounding box center [962, 310] width 217 height 481
click at [945, 496] on div at bounding box center [962, 310] width 217 height 481
click at [990, 389] on div at bounding box center [962, 310] width 217 height 481
click at [963, 195] on div at bounding box center [962, 310] width 217 height 481
click at [925, 504] on div at bounding box center [962, 310] width 217 height 481
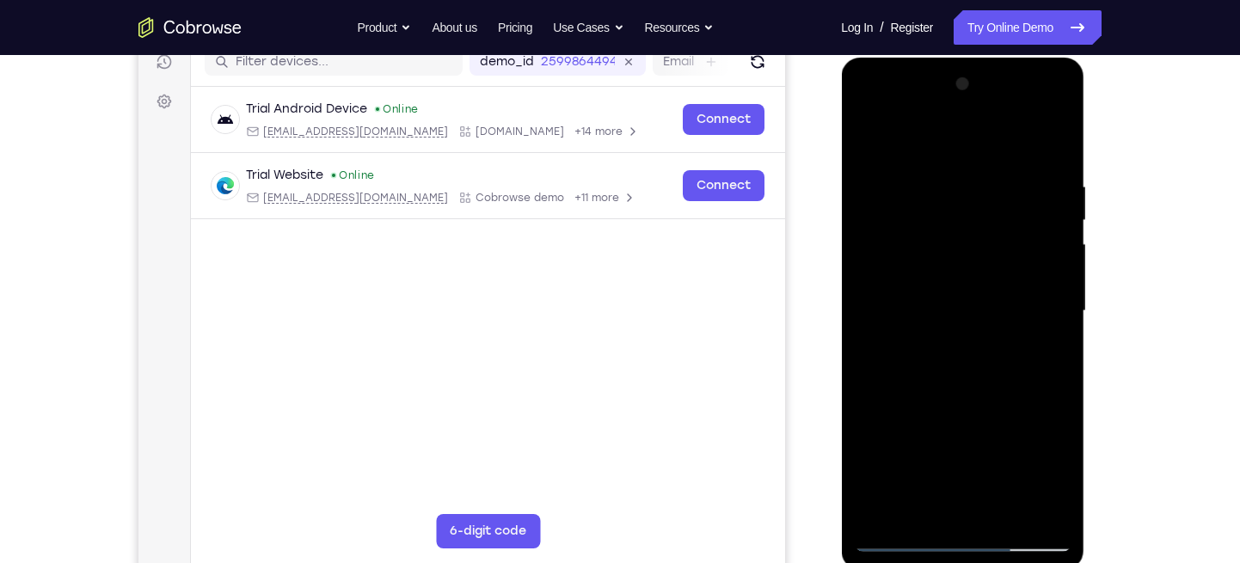
click at [1049, 107] on div at bounding box center [962, 310] width 217 height 481
click at [944, 141] on div at bounding box center [962, 310] width 217 height 481
click at [1041, 508] on div at bounding box center [962, 310] width 217 height 481
click at [1052, 115] on div at bounding box center [962, 310] width 217 height 481
click at [876, 218] on div at bounding box center [962, 310] width 217 height 481
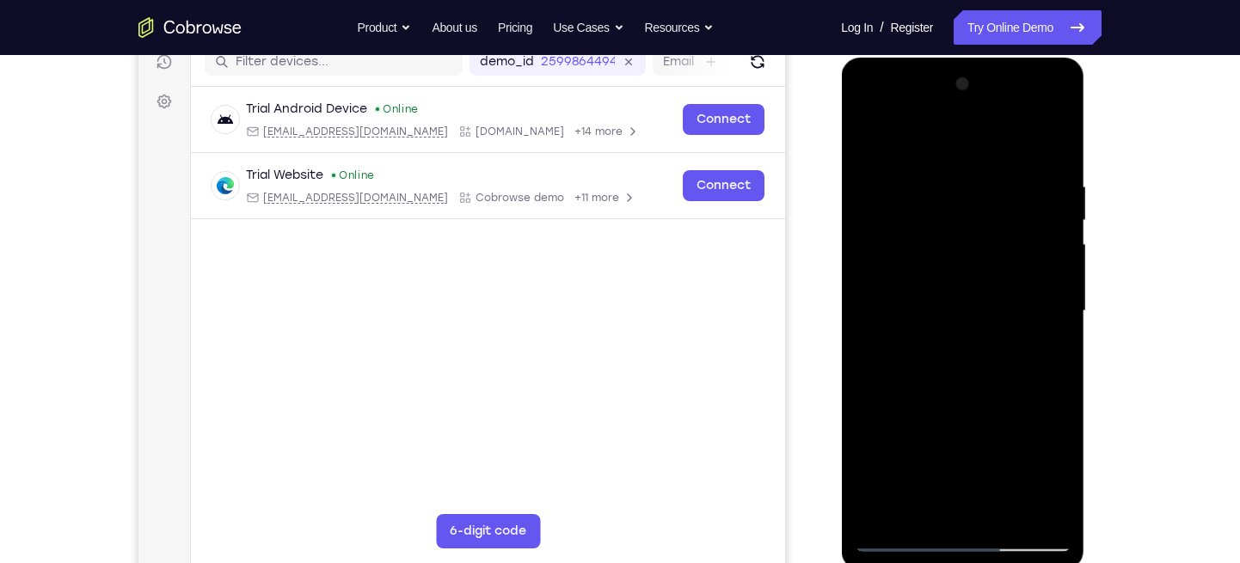
click at [1061, 107] on div at bounding box center [962, 310] width 217 height 481
click at [874, 109] on div at bounding box center [962, 310] width 217 height 481
click at [886, 450] on div at bounding box center [962, 310] width 217 height 481
click at [904, 451] on div at bounding box center [962, 310] width 217 height 481
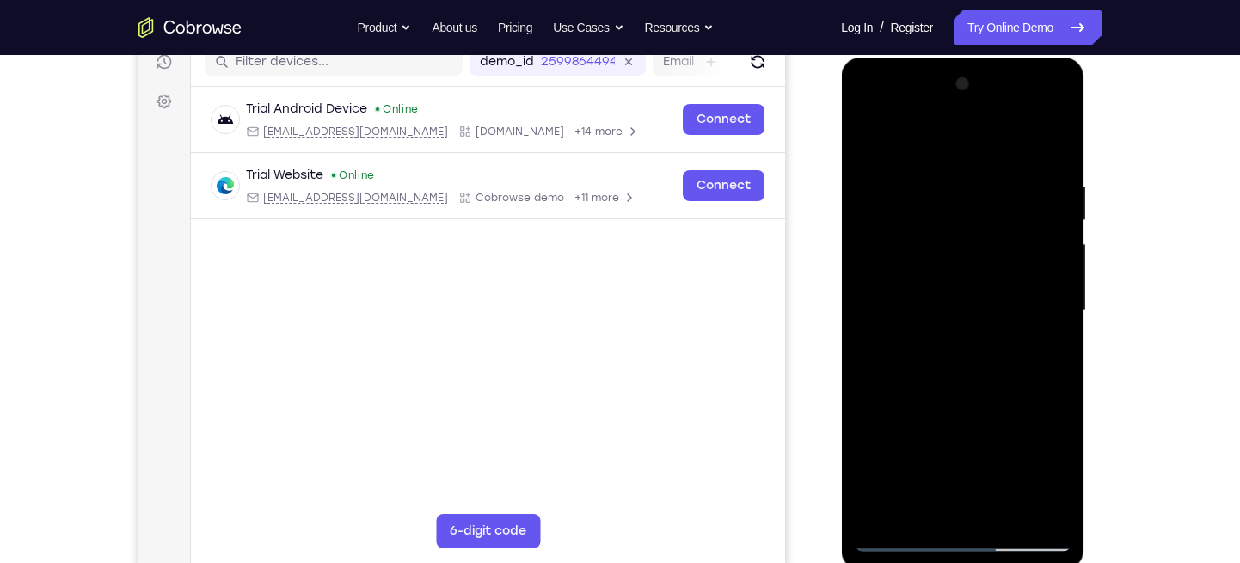
click at [921, 450] on div at bounding box center [962, 310] width 217 height 481
drag, startPoint x: 999, startPoint y: 415, endPoint x: 957, endPoint y: 441, distance: 49.4
click at [957, 441] on div at bounding box center [962, 310] width 217 height 481
click at [962, 380] on div at bounding box center [962, 310] width 217 height 481
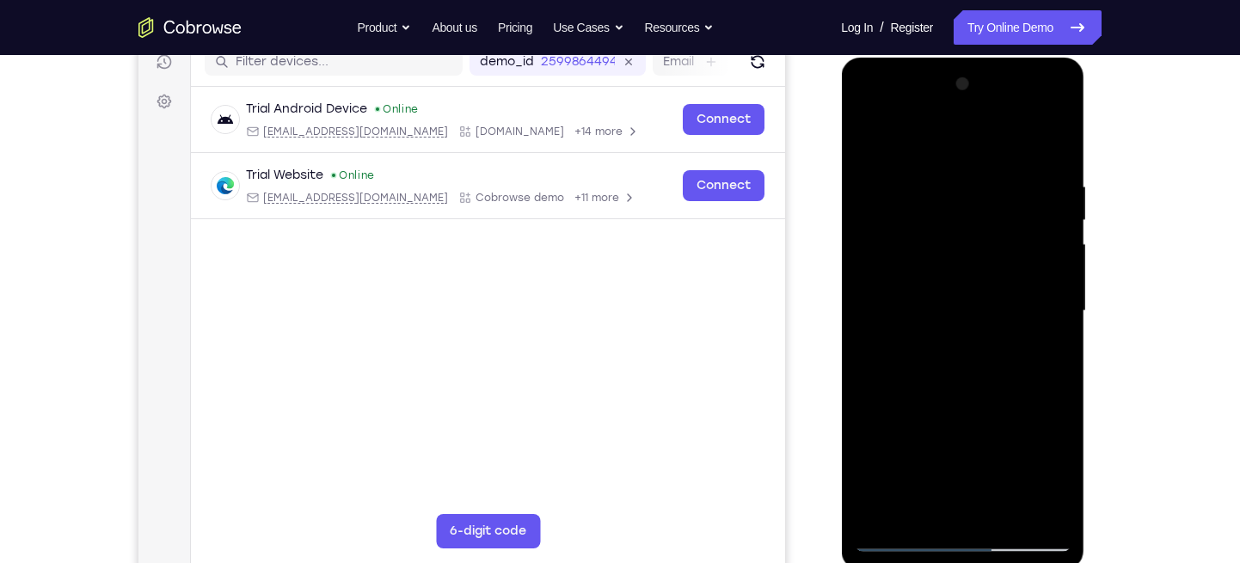
click at [943, 443] on div at bounding box center [962, 310] width 217 height 481
click at [999, 413] on div at bounding box center [962, 310] width 217 height 481
click at [912, 510] on div at bounding box center [962, 310] width 217 height 481
click at [922, 407] on div at bounding box center [962, 310] width 217 height 481
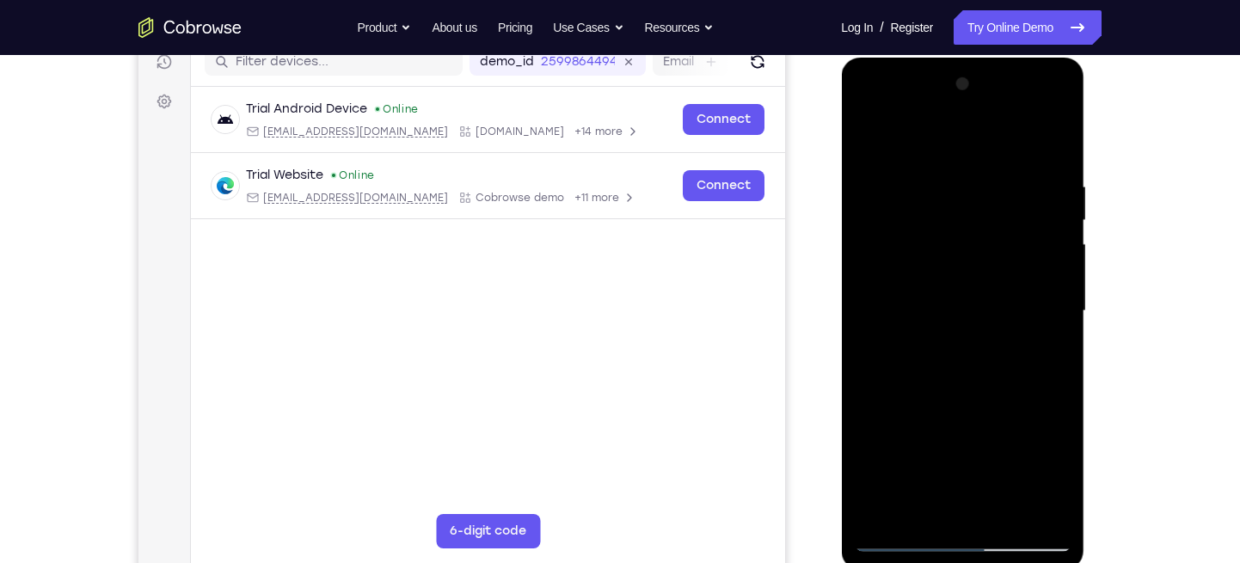
click at [1007, 343] on div at bounding box center [962, 310] width 217 height 481
click at [867, 512] on div at bounding box center [962, 310] width 217 height 481
click at [1063, 472] on div at bounding box center [962, 310] width 217 height 481
click at [1059, 466] on div at bounding box center [962, 310] width 217 height 481
click at [939, 444] on div at bounding box center [962, 310] width 217 height 481
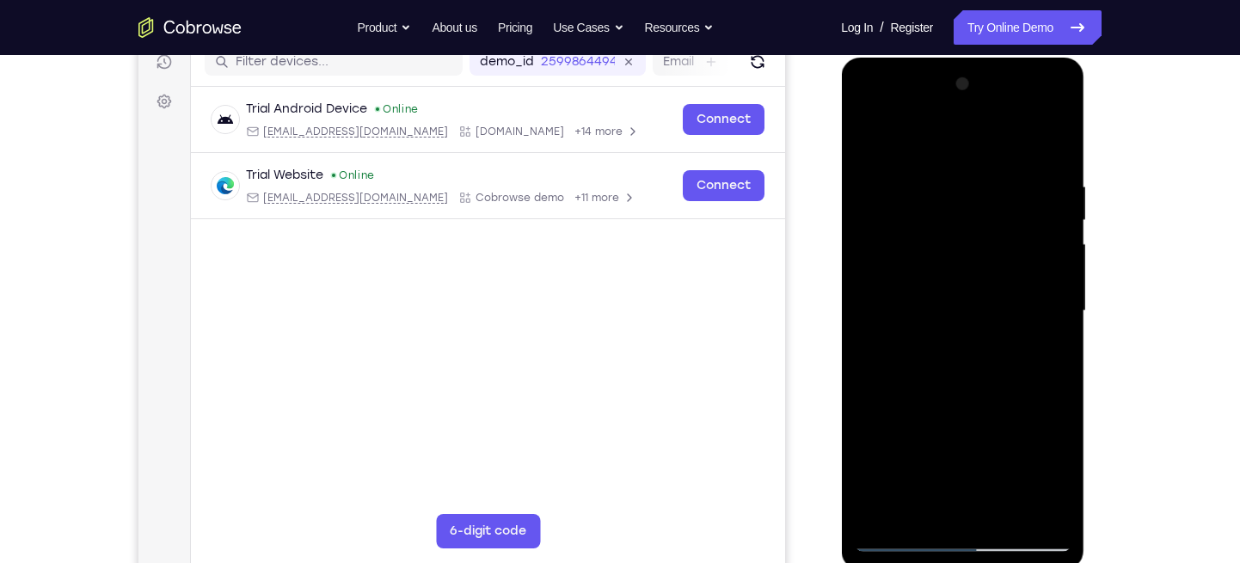
click at [999, 416] on div at bounding box center [962, 310] width 217 height 481
click at [1038, 348] on div at bounding box center [962, 310] width 217 height 481
click at [863, 141] on div at bounding box center [962, 310] width 217 height 481
drag, startPoint x: 921, startPoint y: 422, endPoint x: 904, endPoint y: 346, distance: 77.6
click at [904, 346] on div at bounding box center [962, 310] width 217 height 481
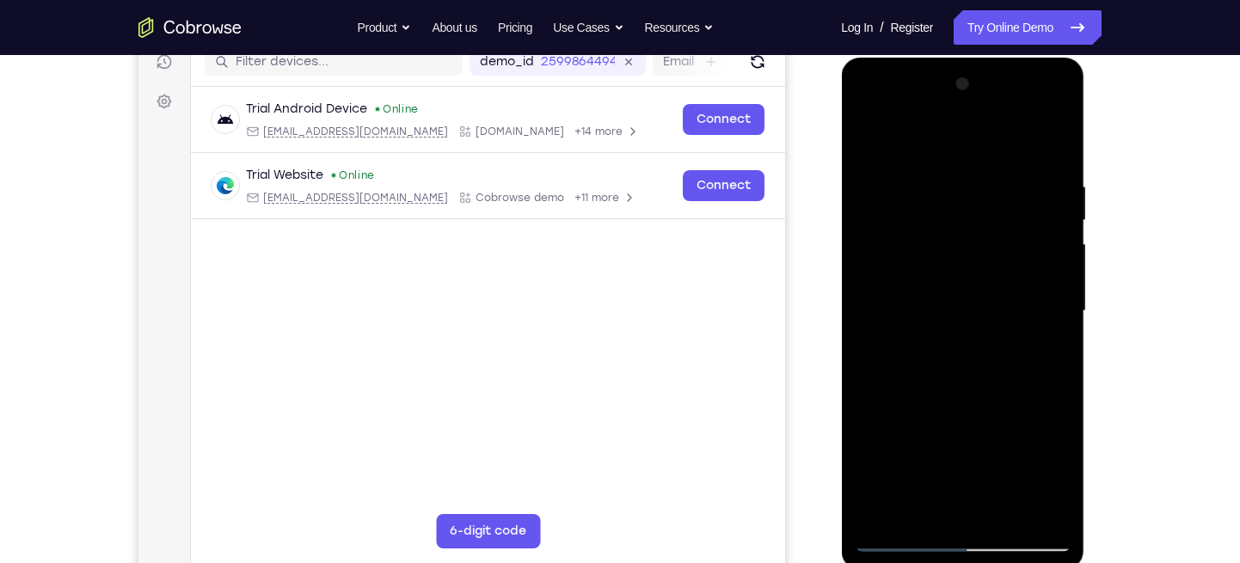
drag, startPoint x: 947, startPoint y: 457, endPoint x: 929, endPoint y: 390, distance: 69.7
click at [929, 390] on div at bounding box center [962, 310] width 217 height 481
drag, startPoint x: 970, startPoint y: 430, endPoint x: 937, endPoint y: 343, distance: 92.8
click at [937, 343] on div at bounding box center [962, 310] width 217 height 481
drag, startPoint x: 977, startPoint y: 419, endPoint x: 936, endPoint y: 318, distance: 108.4
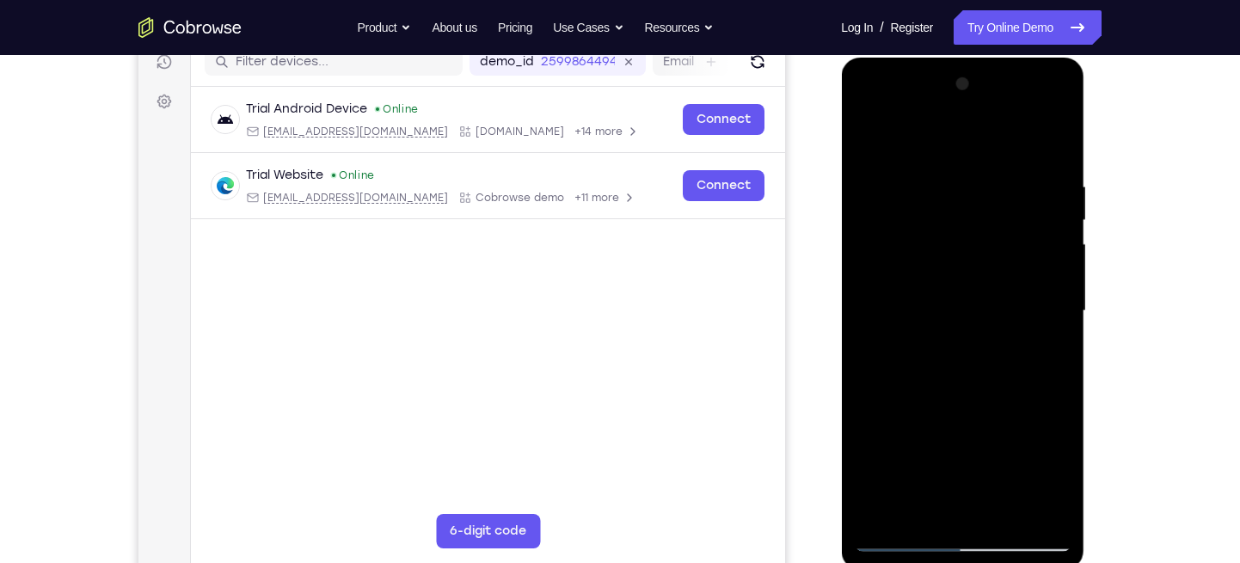
click at [936, 318] on div at bounding box center [962, 310] width 217 height 481
click at [965, 440] on div at bounding box center [962, 310] width 217 height 481
click at [945, 503] on div at bounding box center [962, 310] width 217 height 481
click at [961, 441] on div at bounding box center [962, 310] width 217 height 481
click at [1004, 442] on div at bounding box center [962, 310] width 217 height 481
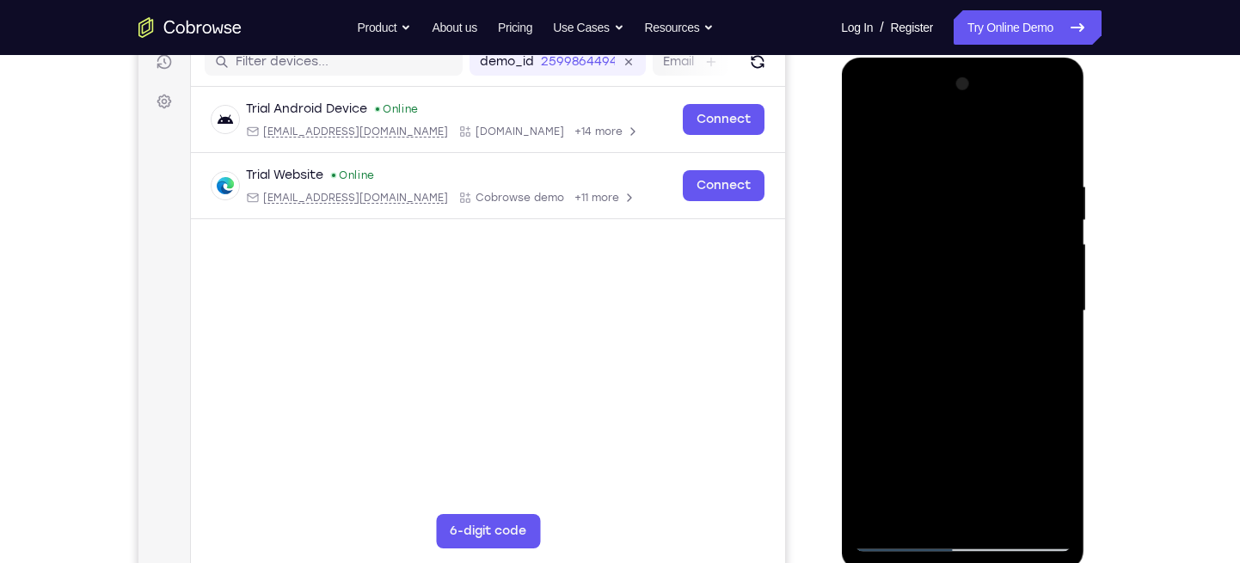
click at [1002, 477] on div at bounding box center [962, 310] width 217 height 481
click at [945, 446] on div at bounding box center [962, 310] width 217 height 481
click at [960, 504] on div at bounding box center [962, 310] width 217 height 481
click at [923, 444] on div at bounding box center [962, 310] width 217 height 481
click at [886, 443] on div at bounding box center [962, 310] width 217 height 481
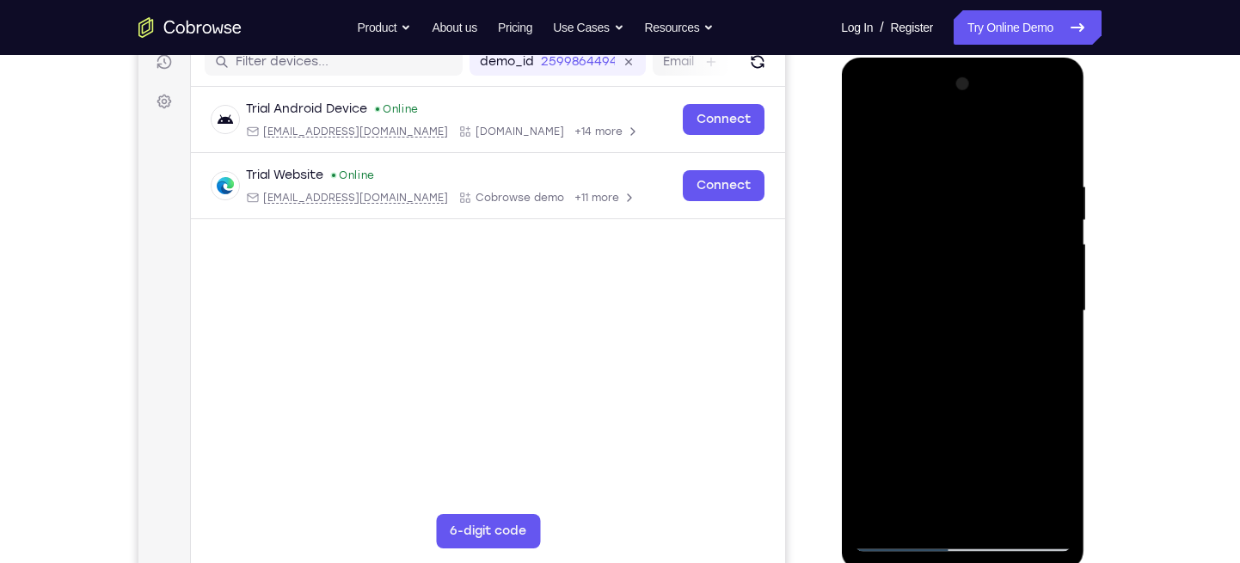
click at [953, 496] on div at bounding box center [962, 310] width 217 height 481
click at [959, 448] on div at bounding box center [962, 310] width 217 height 481
click at [944, 444] on div at bounding box center [962, 310] width 217 height 481
click at [965, 444] on div at bounding box center [962, 310] width 217 height 481
click at [983, 475] on div at bounding box center [962, 310] width 217 height 481
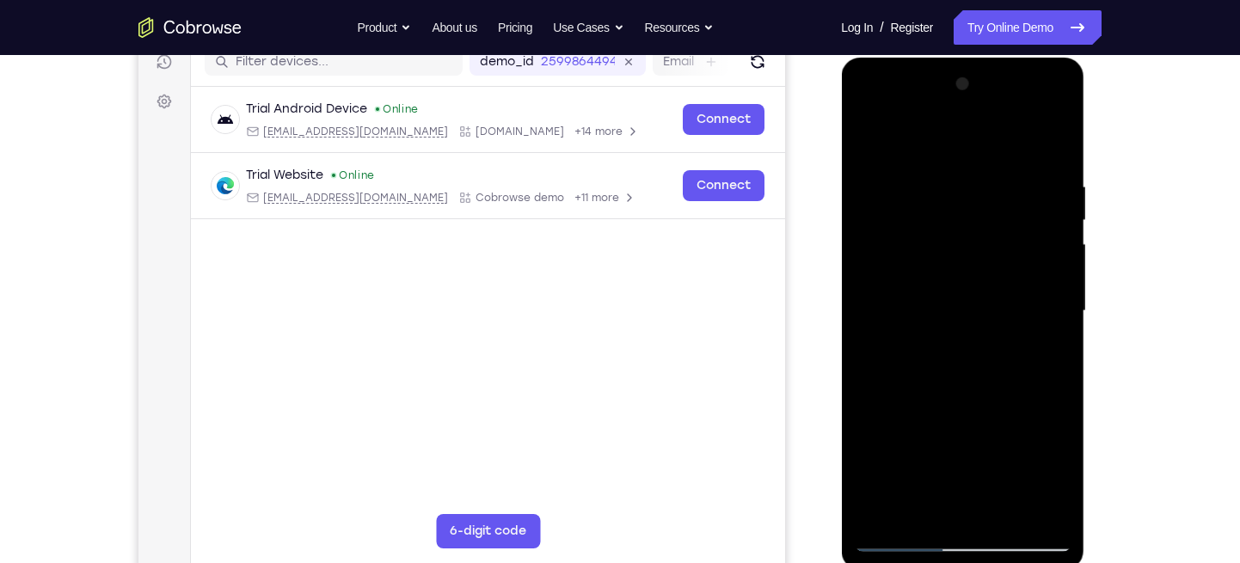
click at [945, 443] on div at bounding box center [962, 310] width 217 height 481
click at [916, 505] on div at bounding box center [962, 310] width 217 height 481
click at [916, 442] on div at bounding box center [962, 310] width 217 height 481
click at [1046, 340] on div at bounding box center [962, 310] width 217 height 481
click at [865, 449] on div at bounding box center [962, 310] width 217 height 481
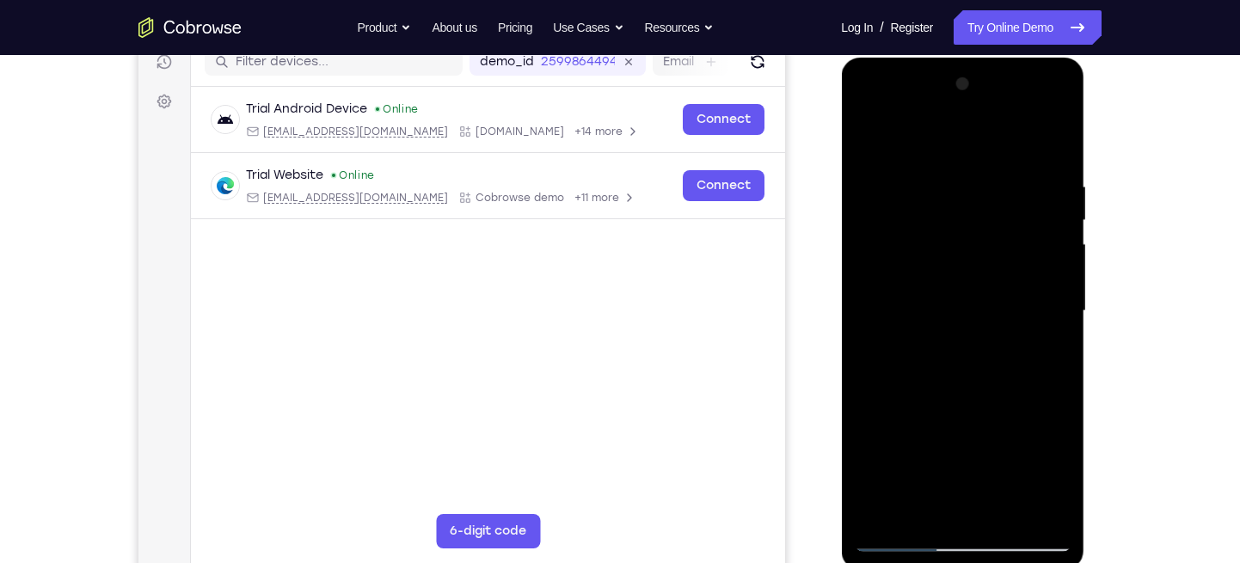
click at [1039, 446] on div at bounding box center [962, 310] width 217 height 481
click at [940, 448] on div at bounding box center [962, 310] width 217 height 481
click at [995, 447] on div at bounding box center [962, 310] width 217 height 481
click at [962, 447] on div at bounding box center [962, 310] width 217 height 481
click at [969, 506] on div at bounding box center [962, 310] width 217 height 481
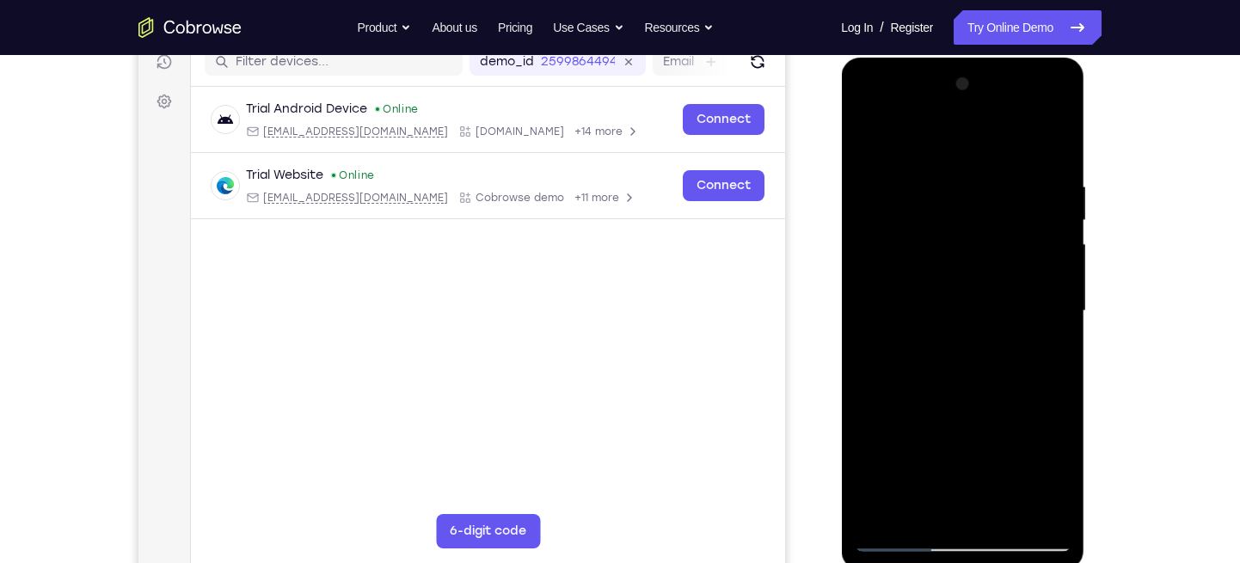
click at [1016, 444] on div at bounding box center [962, 310] width 217 height 481
click at [970, 501] on div at bounding box center [962, 310] width 217 height 481
click at [991, 418] on div at bounding box center [962, 310] width 217 height 481
click at [1068, 472] on div at bounding box center [962, 310] width 217 height 481
click at [1002, 415] on div at bounding box center [962, 310] width 217 height 481
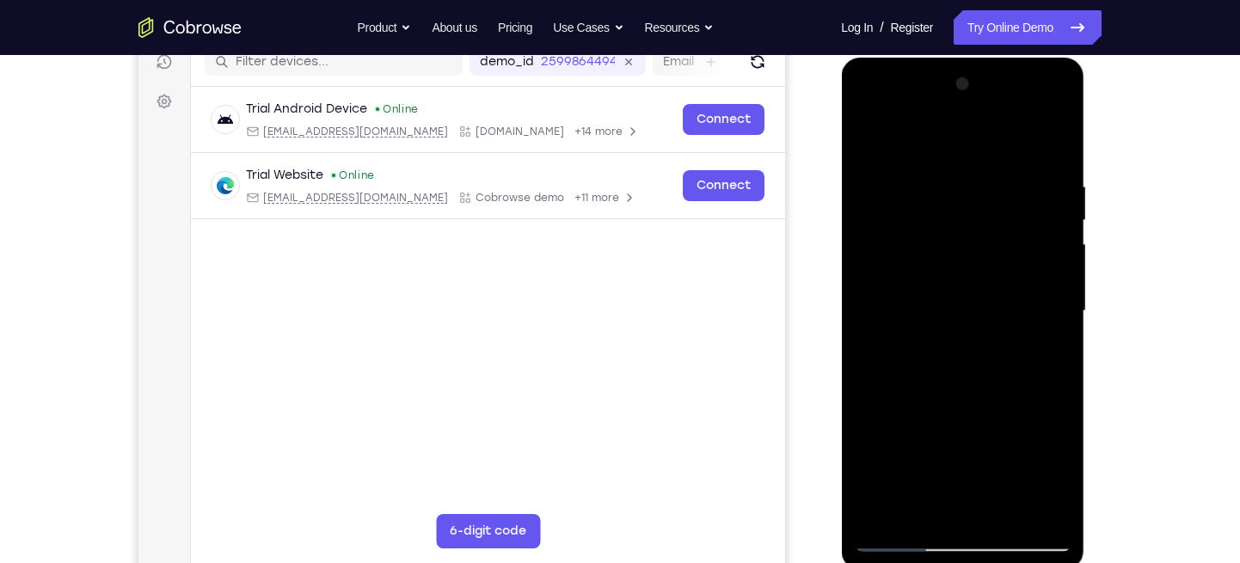
click at [998, 439] on div at bounding box center [962, 310] width 217 height 481
click at [866, 442] on div at bounding box center [962, 310] width 217 height 481
click at [885, 383] on div at bounding box center [962, 310] width 217 height 481
click at [865, 452] on div at bounding box center [962, 310] width 217 height 481
click at [965, 444] on div at bounding box center [962, 310] width 217 height 481
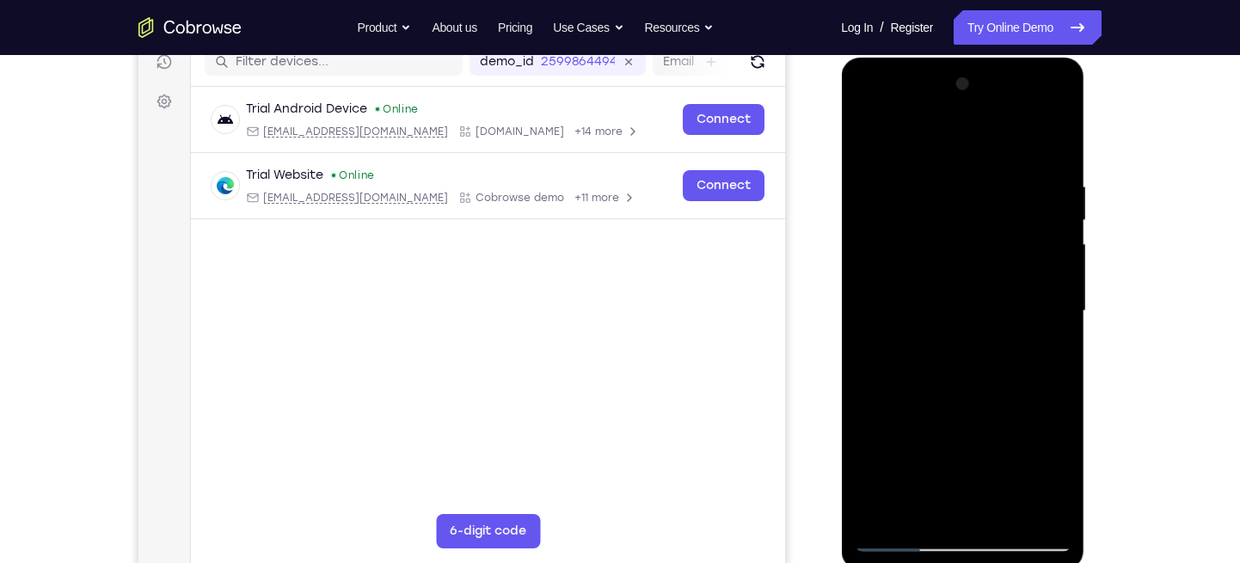
click at [923, 475] on div at bounding box center [962, 310] width 217 height 481
click at [966, 388] on div at bounding box center [962, 310] width 217 height 481
click at [915, 506] on div at bounding box center [962, 310] width 217 height 481
click at [1052, 406] on div at bounding box center [962, 310] width 217 height 481
click at [1049, 343] on div at bounding box center [962, 310] width 217 height 481
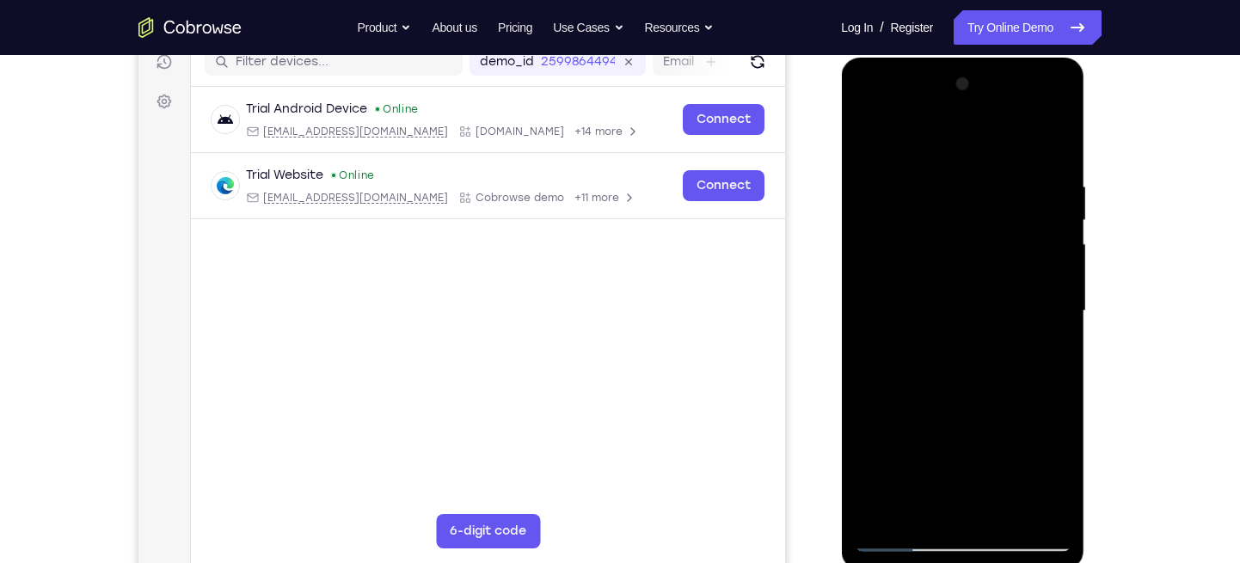
click at [866, 135] on div at bounding box center [962, 310] width 217 height 481
drag, startPoint x: 948, startPoint y: 415, endPoint x: 935, endPoint y: 328, distance: 88.8
click at [935, 328] on div at bounding box center [962, 310] width 217 height 481
click at [885, 223] on div at bounding box center [962, 310] width 217 height 481
click at [958, 507] on div at bounding box center [962, 310] width 217 height 481
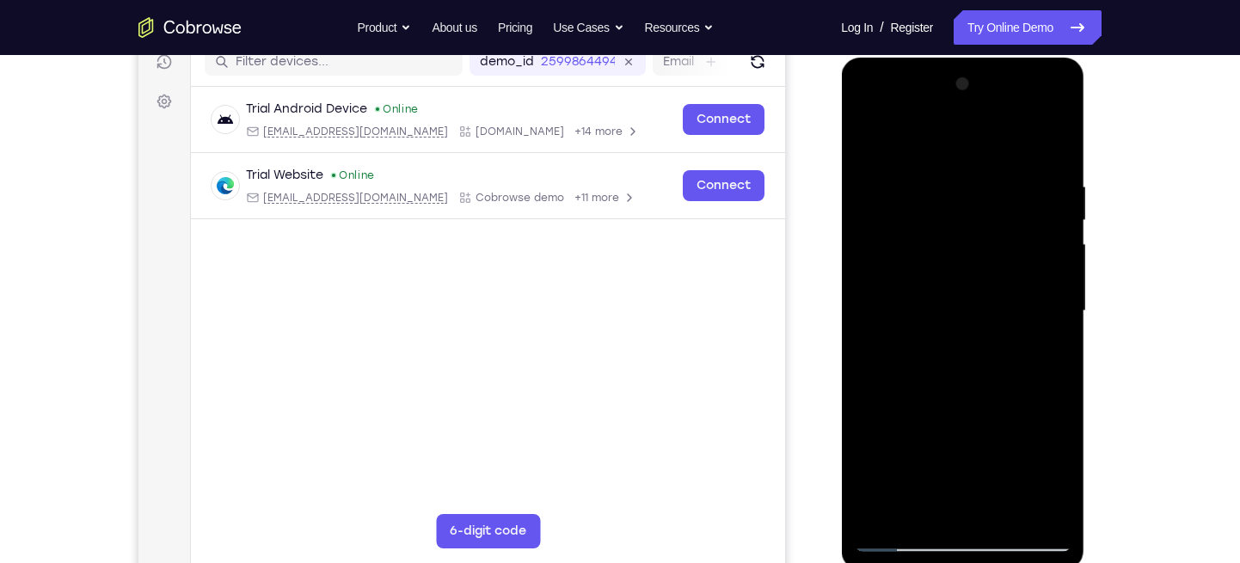
click at [942, 229] on div at bounding box center [962, 310] width 217 height 481
click at [1034, 444] on div at bounding box center [962, 310] width 217 height 481
click at [882, 443] on div at bounding box center [962, 310] width 217 height 481
click at [1017, 448] on div at bounding box center [962, 310] width 217 height 481
click at [1045, 446] on div at bounding box center [962, 310] width 217 height 481
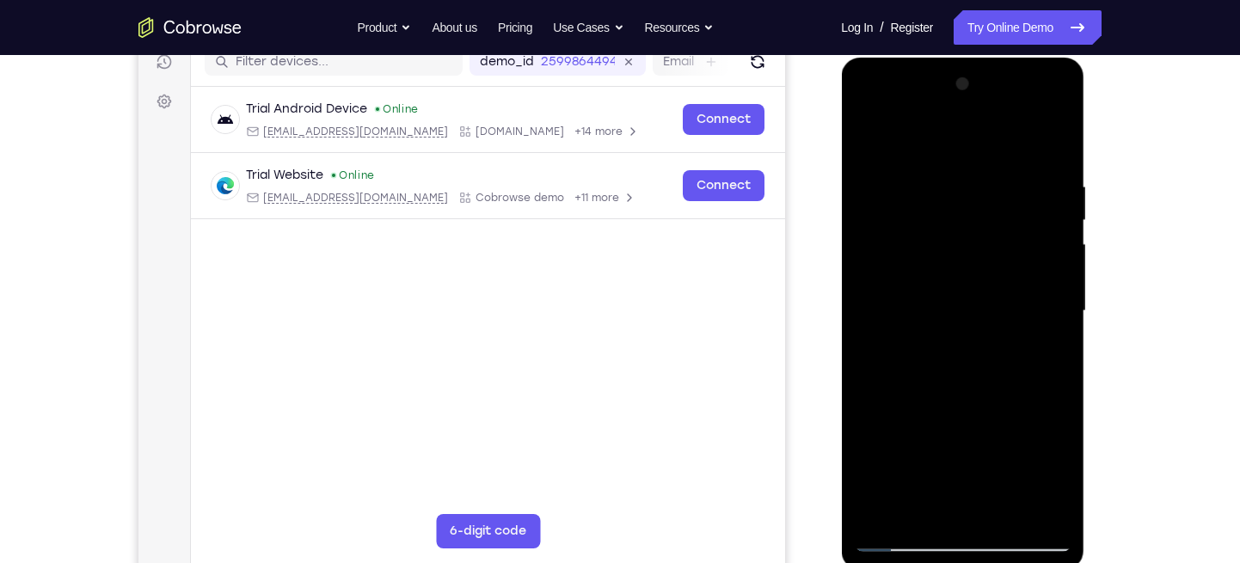
click at [974, 510] on div at bounding box center [962, 310] width 217 height 481
click at [996, 420] on div at bounding box center [962, 310] width 217 height 481
click at [981, 450] on div at bounding box center [962, 310] width 217 height 481
click at [1037, 412] on div at bounding box center [962, 310] width 217 height 481
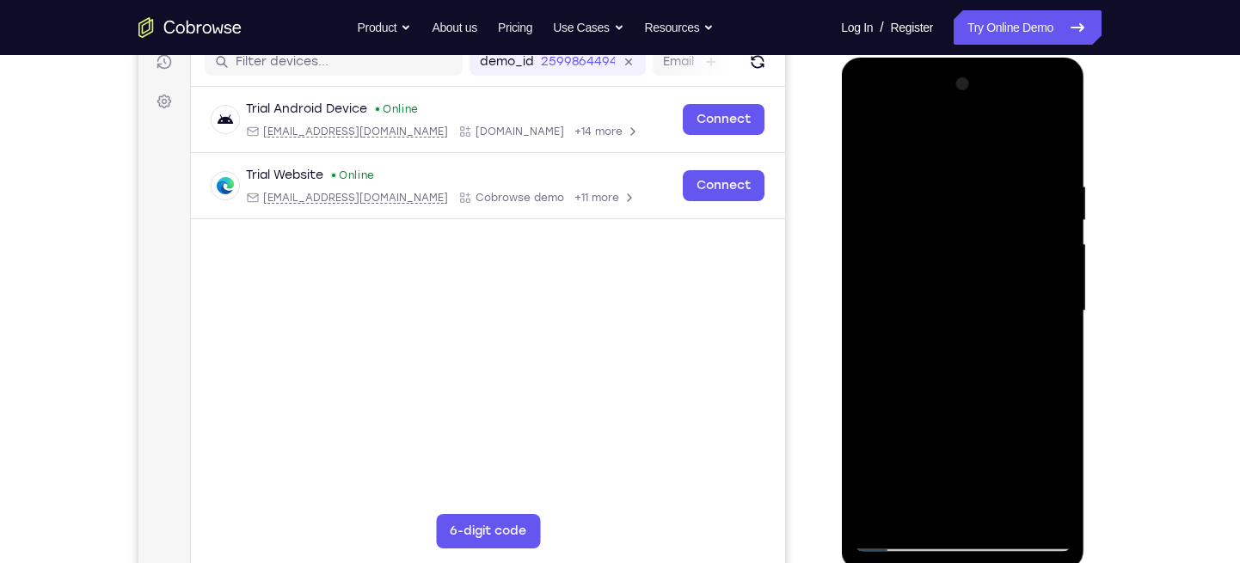
click at [923, 444] on div at bounding box center [962, 310] width 217 height 481
click at [885, 447] on div at bounding box center [962, 310] width 217 height 481
click at [1042, 346] on div at bounding box center [962, 310] width 217 height 481
click at [869, 139] on div at bounding box center [962, 310] width 217 height 481
click at [948, 470] on div at bounding box center [962, 310] width 217 height 481
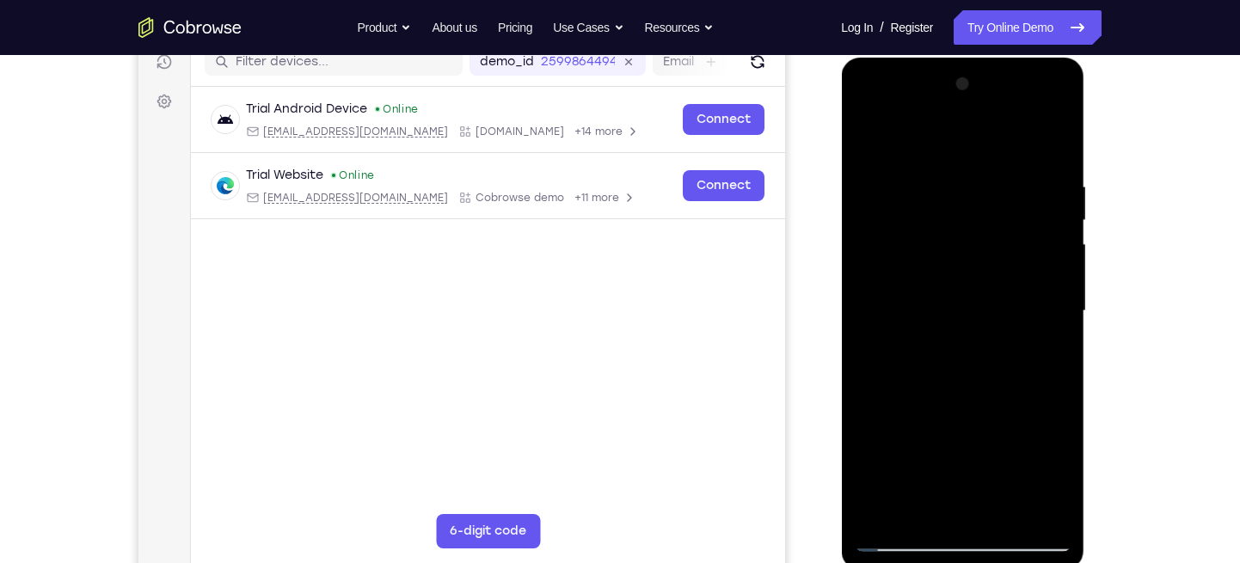
click at [952, 501] on div at bounding box center [962, 310] width 217 height 481
click at [960, 448] on div at bounding box center [962, 310] width 217 height 481
click at [981, 444] on div at bounding box center [962, 310] width 217 height 481
click at [1016, 416] on div at bounding box center [962, 310] width 217 height 481
click at [998, 449] on div at bounding box center [962, 310] width 217 height 481
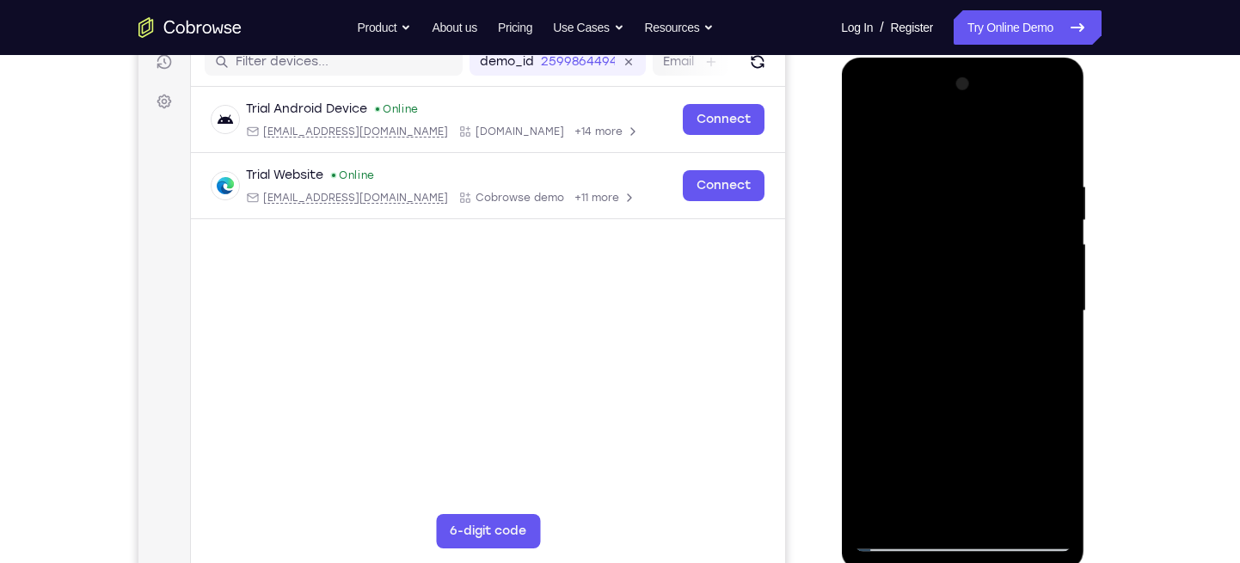
click at [920, 417] on div at bounding box center [962, 310] width 217 height 481
click at [1000, 444] on div at bounding box center [962, 310] width 217 height 481
click at [973, 389] on div at bounding box center [962, 310] width 217 height 481
click at [902, 448] on div at bounding box center [962, 310] width 217 height 481
click at [977, 416] on div at bounding box center [962, 310] width 217 height 481
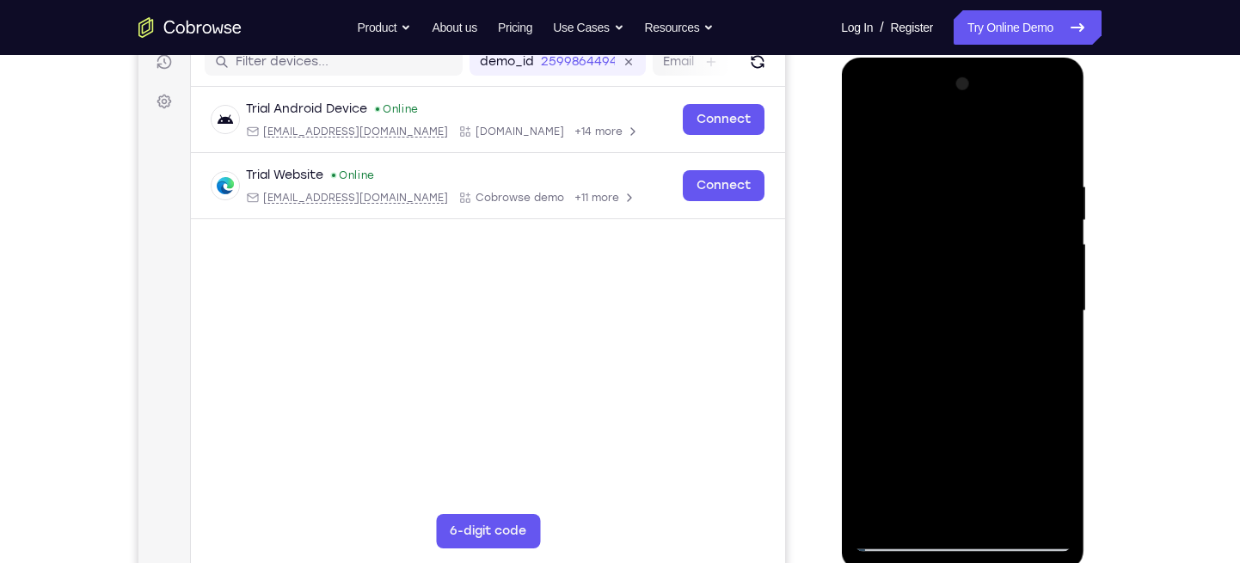
click at [1017, 441] on div at bounding box center [962, 310] width 217 height 481
click at [920, 508] on div at bounding box center [962, 310] width 217 height 481
click at [1058, 410] on div at bounding box center [962, 310] width 217 height 481
click at [1045, 343] on div at bounding box center [962, 310] width 217 height 481
click at [870, 138] on div at bounding box center [962, 310] width 217 height 481
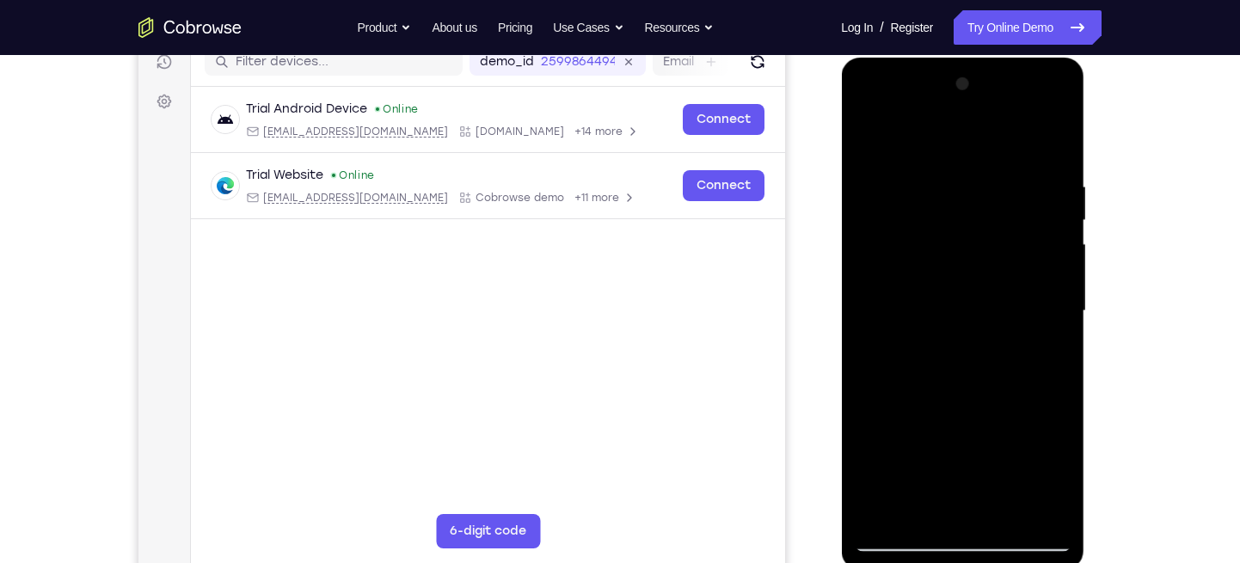
drag, startPoint x: 947, startPoint y: 352, endPoint x: 953, endPoint y: 475, distance: 122.2
click at [953, 475] on div at bounding box center [962, 310] width 217 height 481
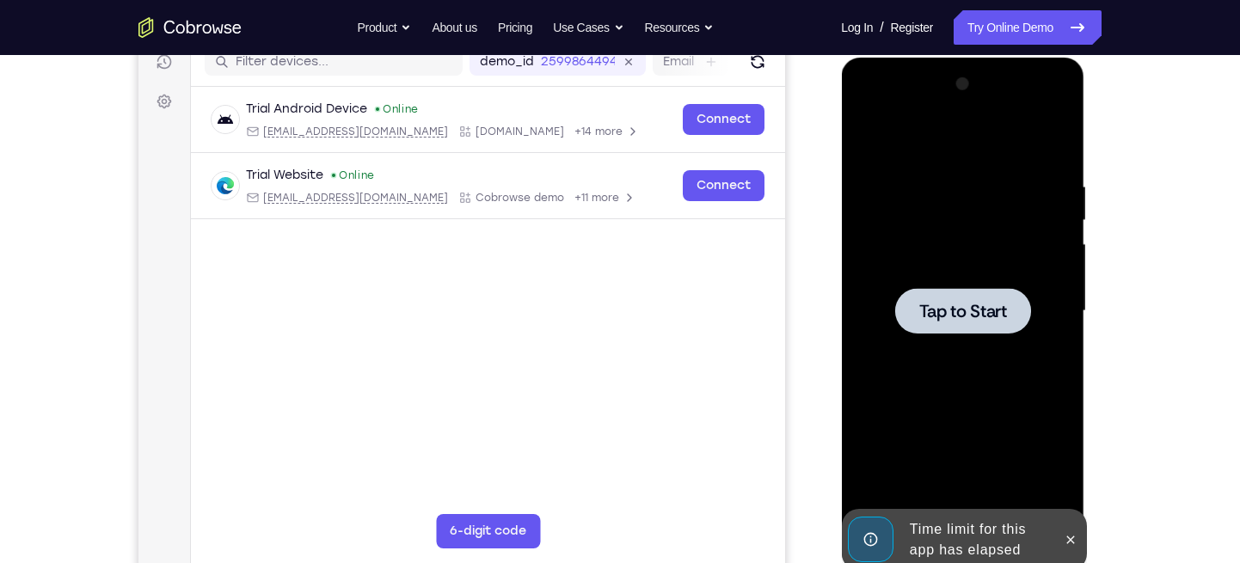
click at [978, 323] on div at bounding box center [962, 311] width 136 height 46
